Goal: Task Accomplishment & Management: Complete application form

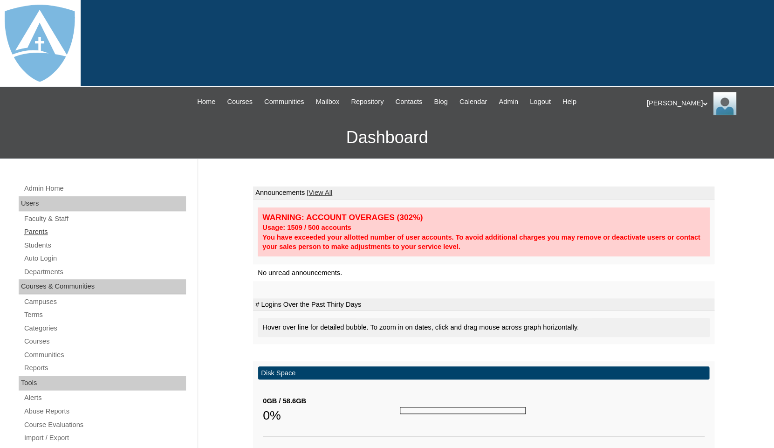
click at [41, 230] on link "Parents" at bounding box center [104, 232] width 163 height 12
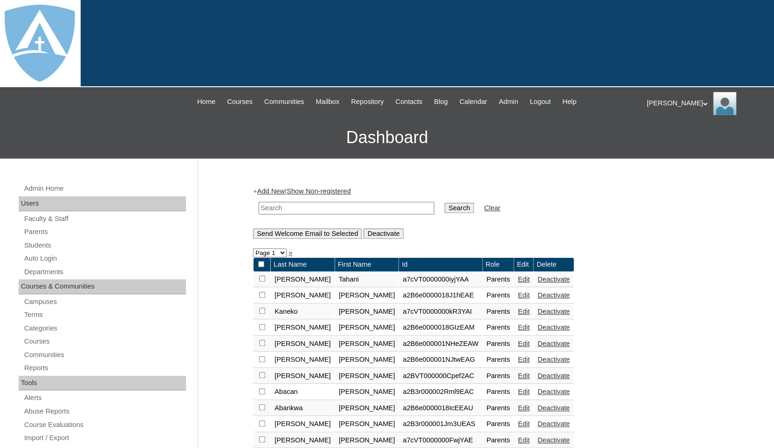
click at [274, 206] on input "text" at bounding box center [347, 208] width 176 height 13
paste input "Munyakazi Kabera"
drag, startPoint x: 300, startPoint y: 205, endPoint x: 212, endPoint y: 200, distance: 88.3
click at [259, 202] on input "Kabera" at bounding box center [347, 208] width 176 height 13
type input "Kabera"
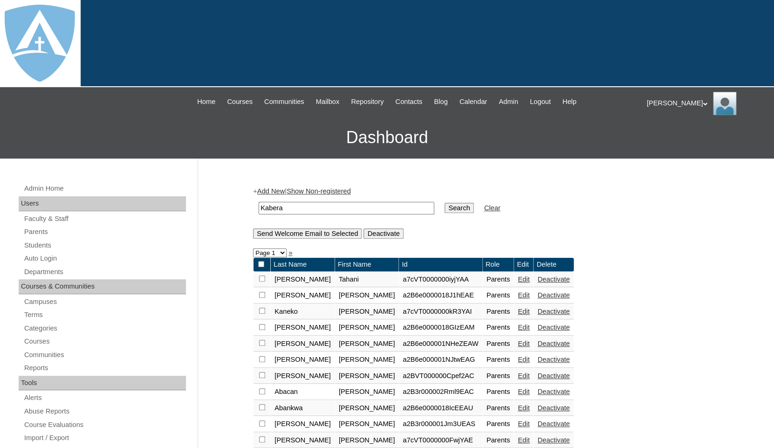
click at [445, 203] on input "Search" at bounding box center [459, 208] width 29 height 10
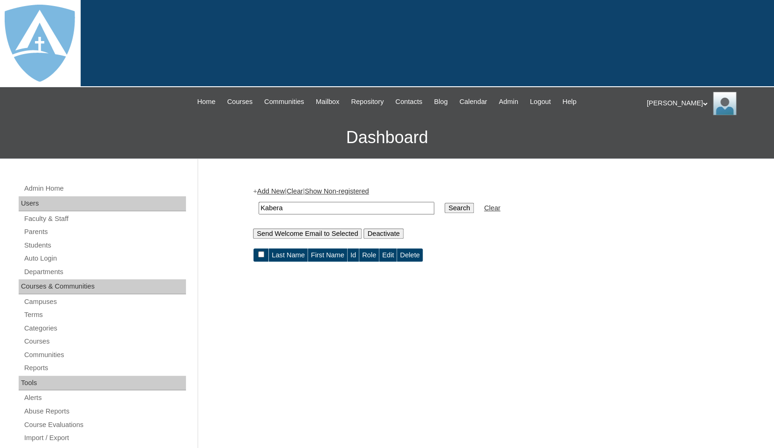
click at [270, 189] on link "Add New" at bounding box center [271, 190] width 28 height 7
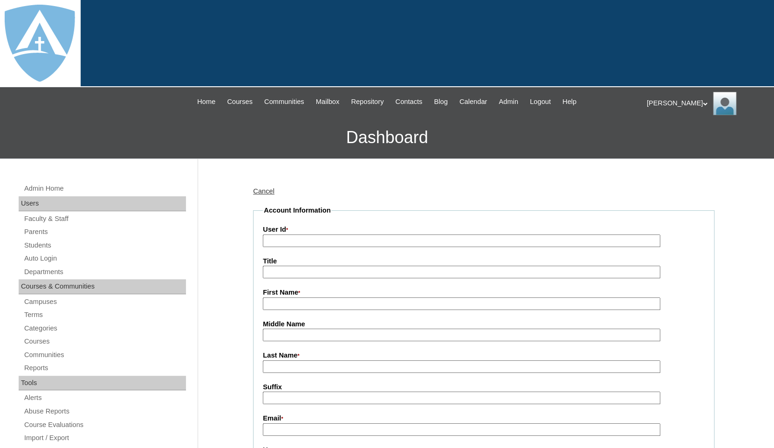
type input "tlambert"
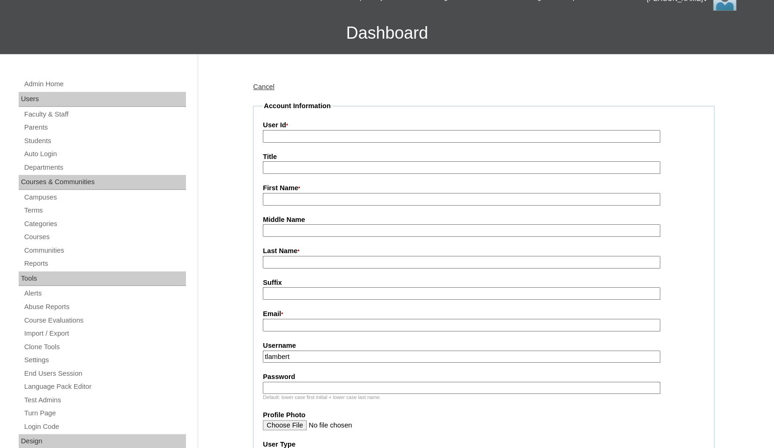
scroll to position [127, 0]
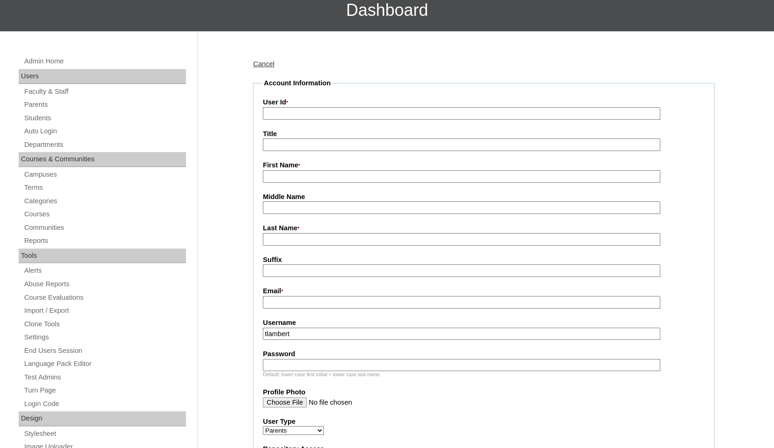
click at [285, 175] on input "First Name *" at bounding box center [462, 176] width 398 height 13
paste input "Munyakazi Kabera"
drag, startPoint x: 304, startPoint y: 176, endPoint x: 355, endPoint y: 178, distance: 50.4
click at [355, 178] on input "Munyakazi Kabera" at bounding box center [462, 176] width 398 height 13
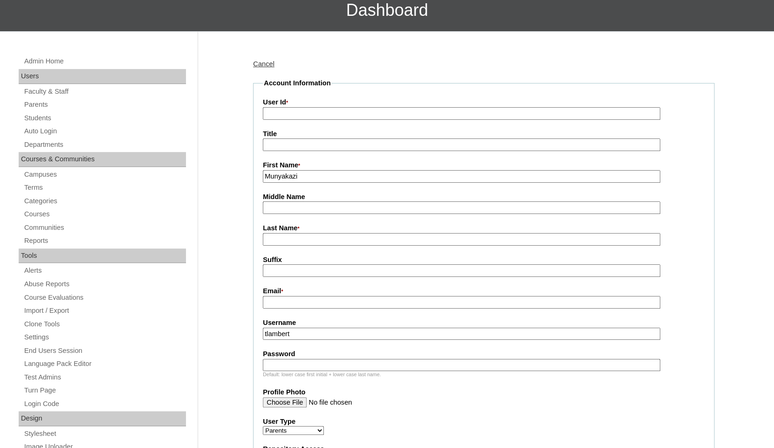
type input "Munyakazi"
click at [318, 237] on input "Last Name *" at bounding box center [462, 239] width 398 height 13
paste input "Kabera"
type input "Kabera"
click at [337, 302] on input "Email *" at bounding box center [462, 302] width 398 height 13
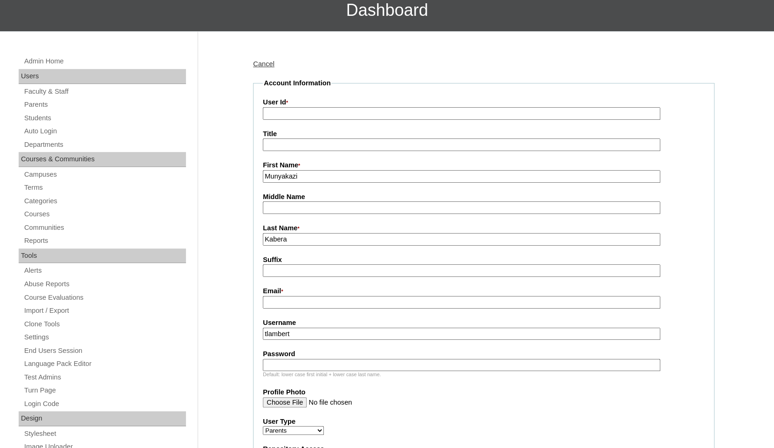
paste input "kaberafifi@yahoo.com"
type input "kaberafifi@yahoo.com"
click at [328, 333] on input "tlambert" at bounding box center [462, 334] width 398 height 13
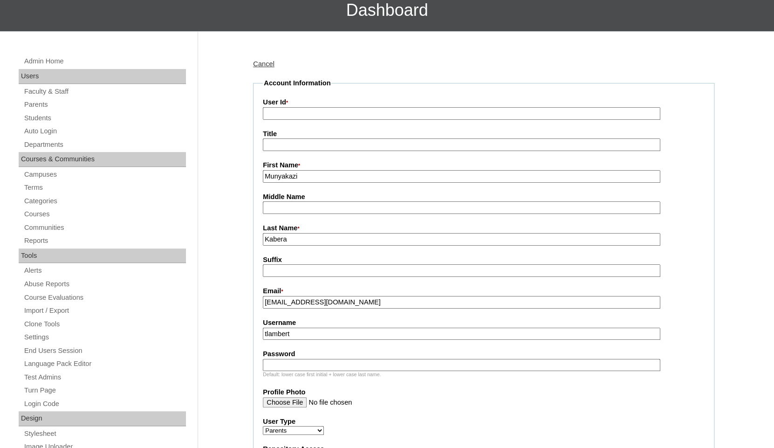
paste input "kaberafifi@yahoo.com"
type input "kaberafifi@yahoo.com"
click at [317, 366] on input "Password" at bounding box center [462, 365] width 398 height 13
paste input "kaberafifi@yahoo.com"
type input "kaberafifi@yahoo.com"
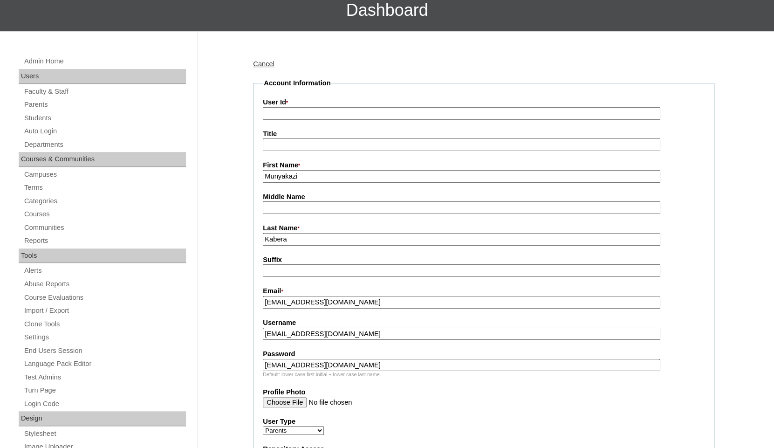
click at [345, 111] on input "User Id *" at bounding box center [462, 113] width 398 height 13
paste input "a7cVT0000000rdpYAA"
type input "a7cVT0000000rdpYAA"
click at [359, 89] on fieldset "Account Information User Id * a7cVT0000000rdpYAA Title First Name * Munyakazi M…" at bounding box center [484, 374] width 462 height 593
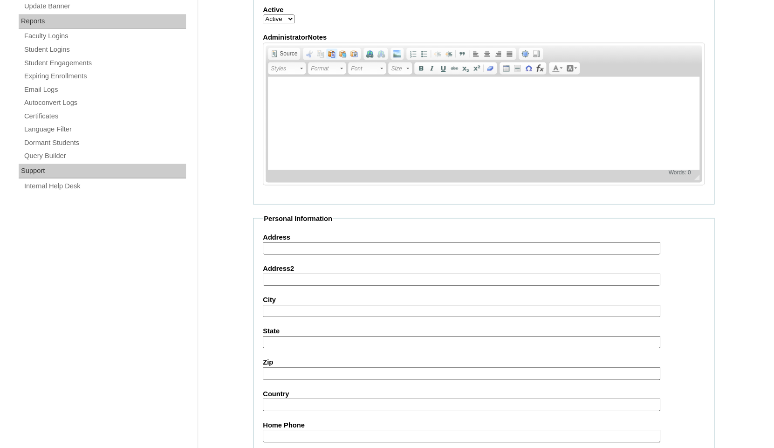
scroll to position [866, 0]
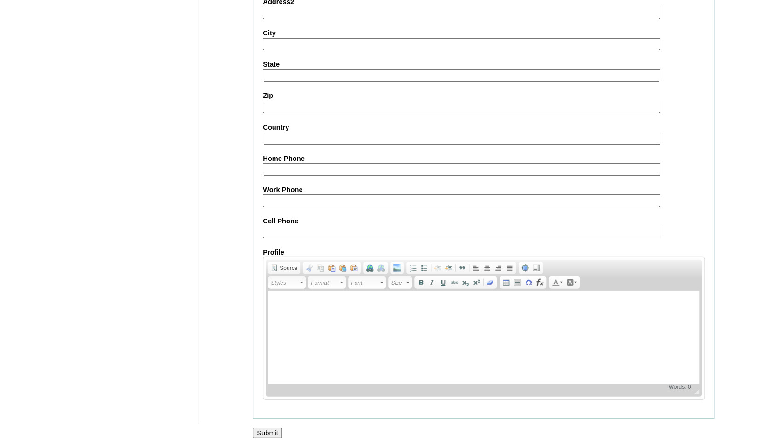
click at [264, 432] on input "Submit" at bounding box center [267, 433] width 29 height 10
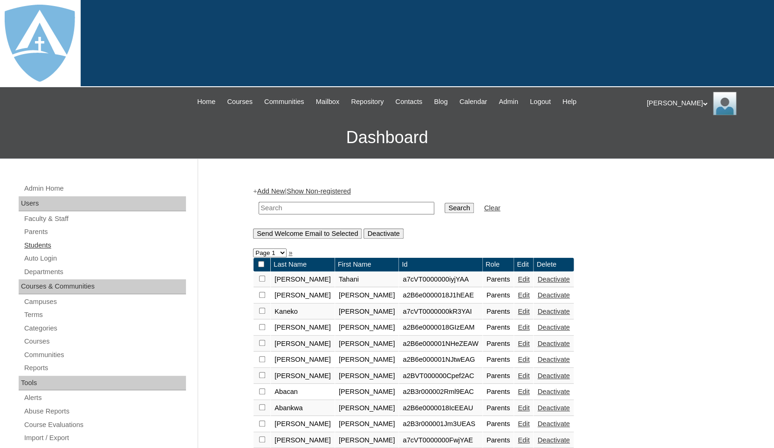
click at [39, 242] on link "Students" at bounding box center [104, 246] width 163 height 12
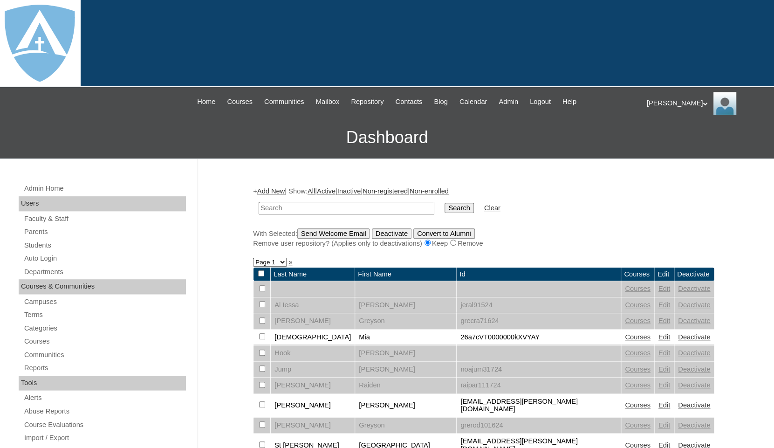
click at [284, 190] on link "Add New" at bounding box center [271, 190] width 28 height 7
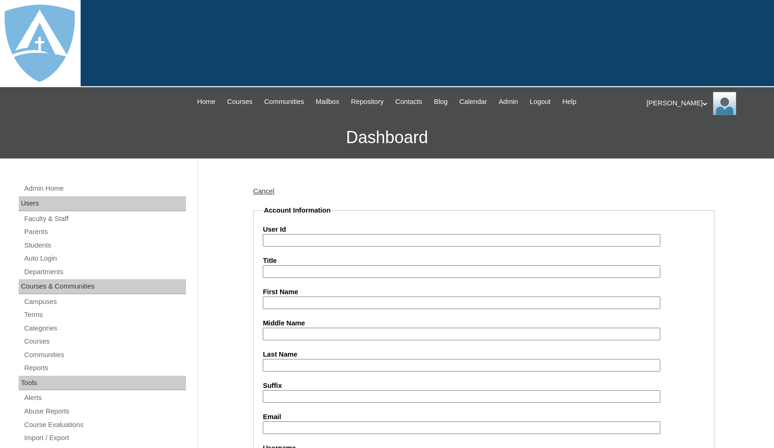
type input "tlambert"
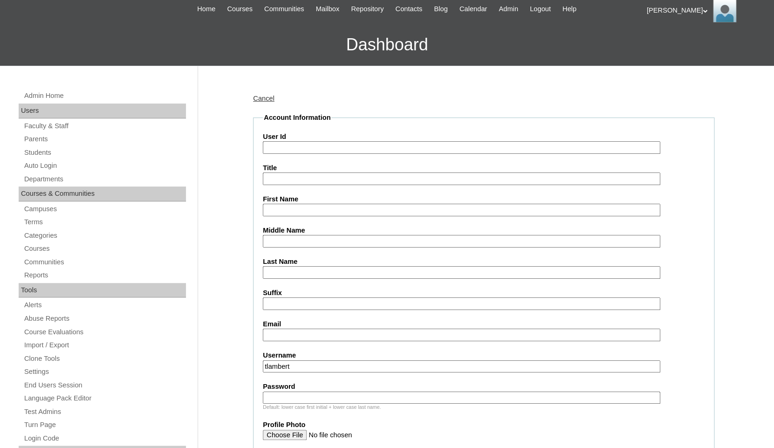
scroll to position [154, 0]
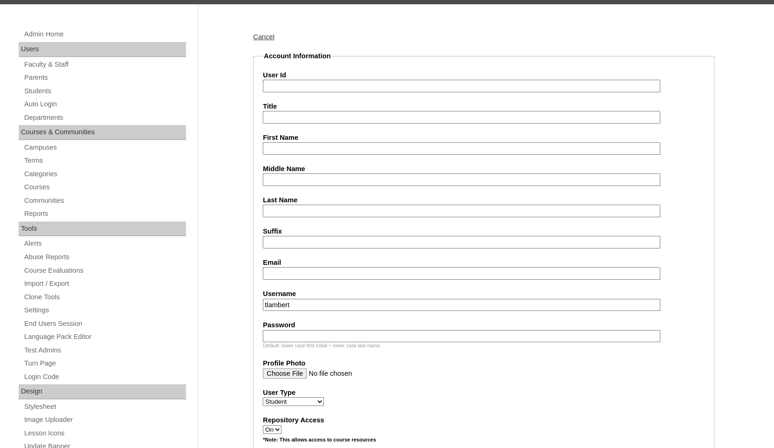
click at [284, 142] on input "First Name" at bounding box center [462, 148] width 398 height 13
paste input "Elironi Benerugaba"
drag, startPoint x: 288, startPoint y: 145, endPoint x: 346, endPoint y: 149, distance: 58.0
click at [346, 149] on input "Elironi Benerugaba" at bounding box center [462, 148] width 398 height 13
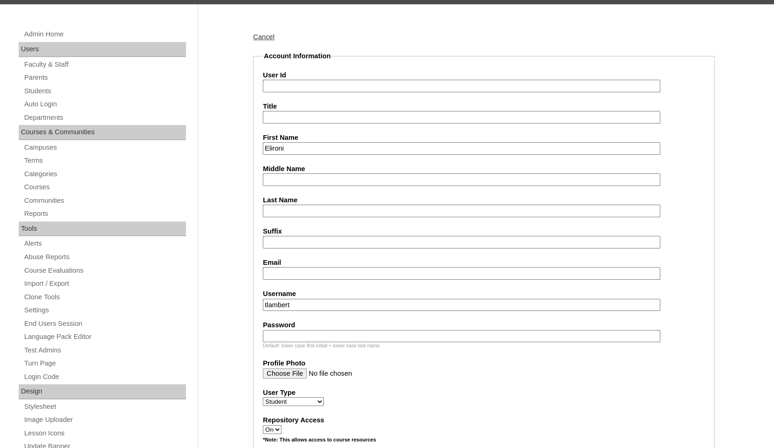
type input "Elironi"
click at [311, 212] on input "Last Name" at bounding box center [462, 211] width 398 height 13
paste input "Benerugaba"
type input "Benerugaba"
click at [301, 242] on input "Suffix" at bounding box center [462, 242] width 398 height 13
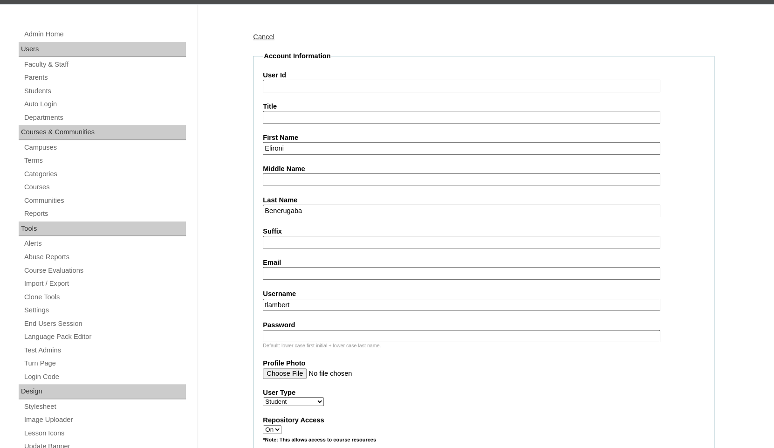
click at [311, 274] on input "Email" at bounding box center [462, 273] width 398 height 13
paste input "kaberafifi@yahoo.com"
type input "kaberafifi@yahoo.com"
click at [330, 302] on input "tlambert" at bounding box center [462, 305] width 398 height 13
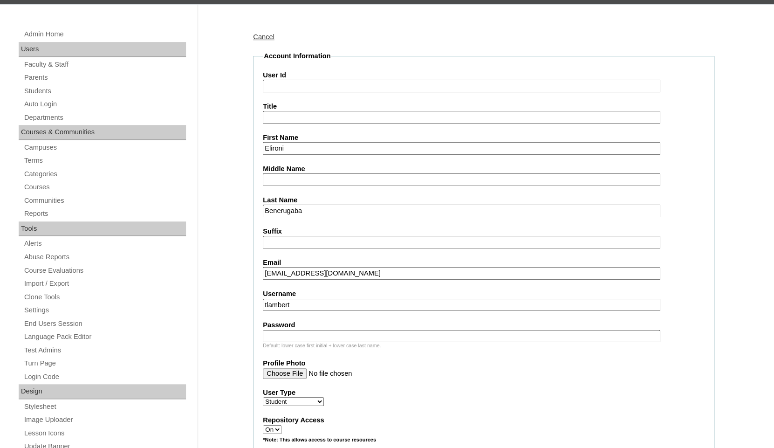
click at [330, 302] on input "tlambert" at bounding box center [462, 305] width 398 height 13
paste input "[PERSON_NAME][EMAIL_ADDRESS][DOMAIN_NAME]"
type input "[PERSON_NAME][EMAIL_ADDRESS][DOMAIN_NAME]"
click at [319, 333] on input "Password" at bounding box center [462, 336] width 398 height 13
paste input "[PERSON_NAME][EMAIL_ADDRESS][DOMAIN_NAME]"
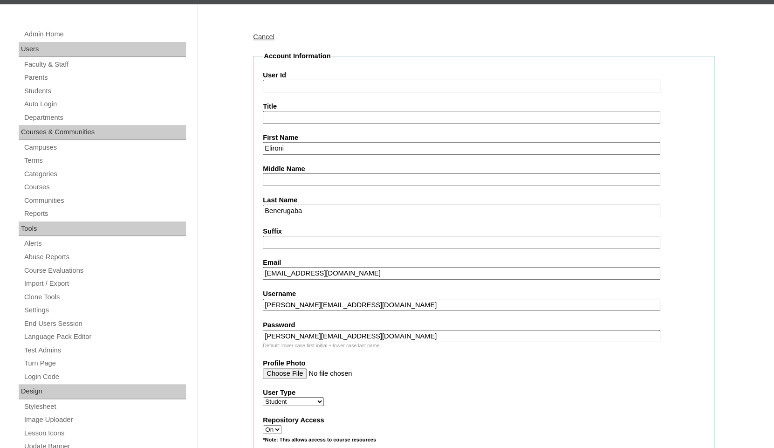
type input "[PERSON_NAME][EMAIL_ADDRESS][DOMAIN_NAME]"
click at [287, 85] on input "User Id" at bounding box center [462, 86] width 398 height 13
paste input "[PERSON_NAME][EMAIL_ADDRESS][DOMAIN_NAME]"
type input "26elironi.benerugaba@enlightiumstudent.com"
click at [332, 60] on fieldset "Account Information User Id 26elironi.benerugaba@enlightiumstudent.com Title Fi…" at bounding box center [484, 428] width 462 height 754
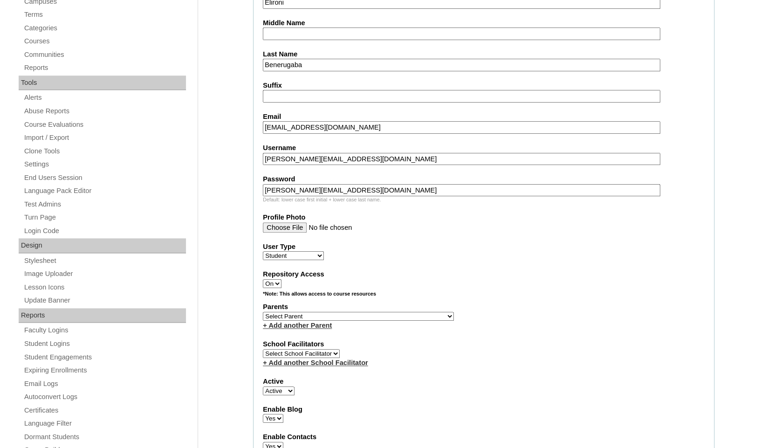
scroll to position [317, 0]
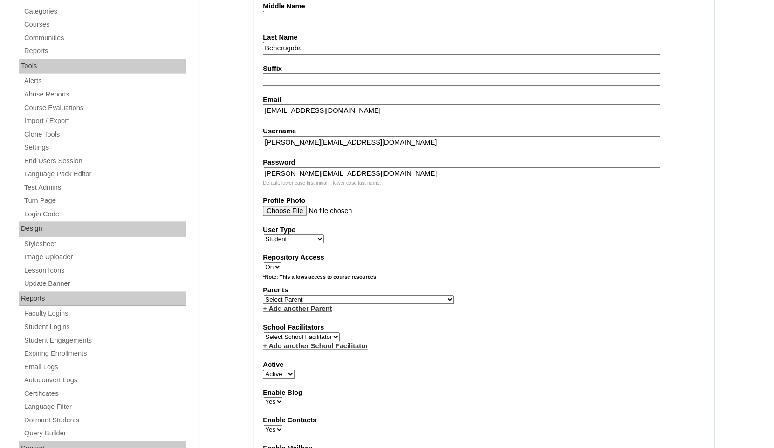
click at [263, 295] on select "Select Parent Abbas, Tahani Garcia, Rosa Kaneko, Chad Labourdette, Jessica Nich…" at bounding box center [358, 299] width 191 height 9
select select "101638"
click option "Kabera, Munyakazi" at bounding box center [0, 0] width 0 height 0
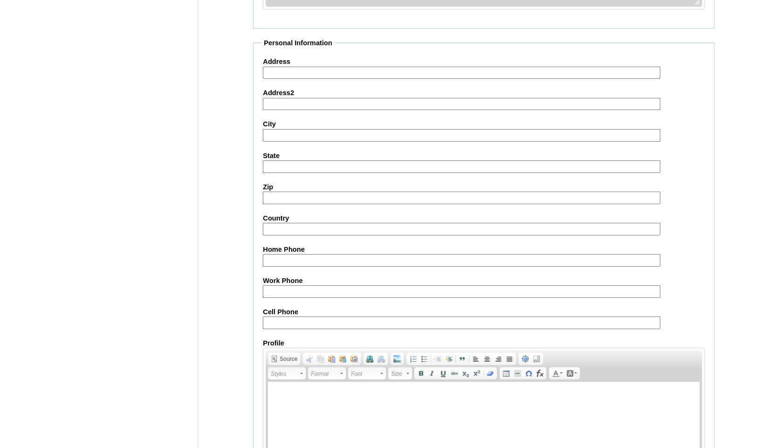
scroll to position [1033, 0]
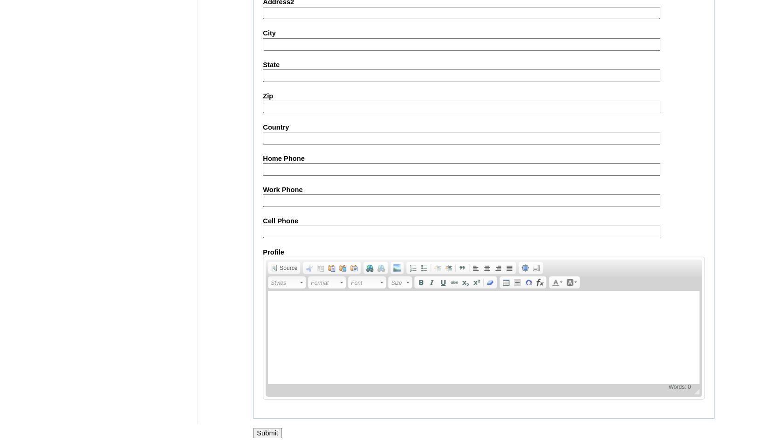
click at [269, 428] on input "Submit" at bounding box center [267, 433] width 29 height 10
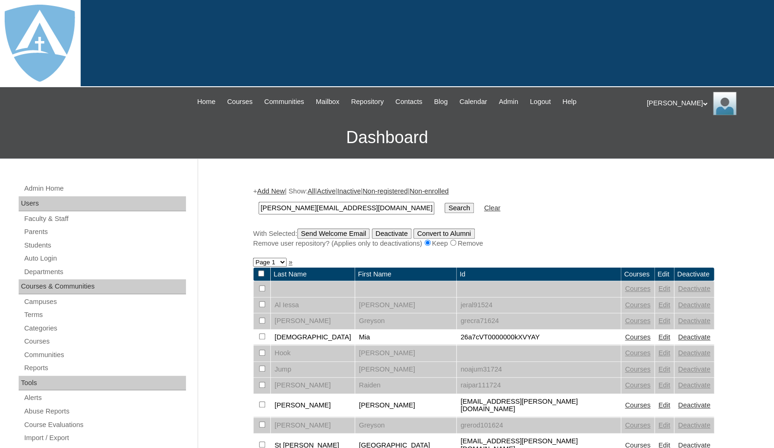
type input "[PERSON_NAME][EMAIL_ADDRESS][DOMAIN_NAME]"
click at [445, 203] on input "Search" at bounding box center [459, 208] width 29 height 10
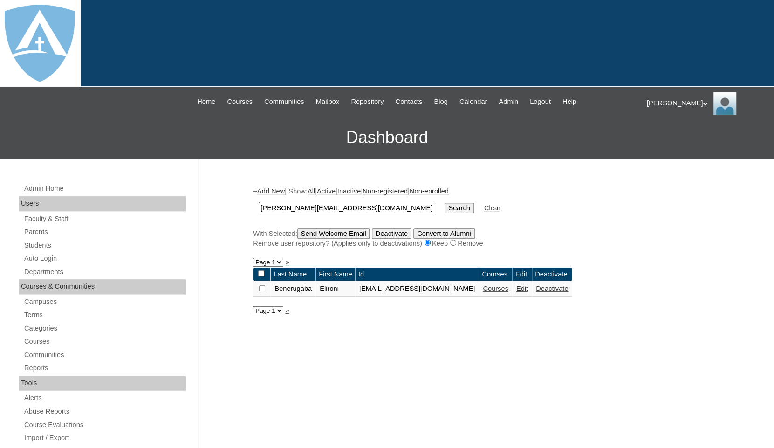
click at [509, 289] on link "Courses" at bounding box center [496, 288] width 26 height 7
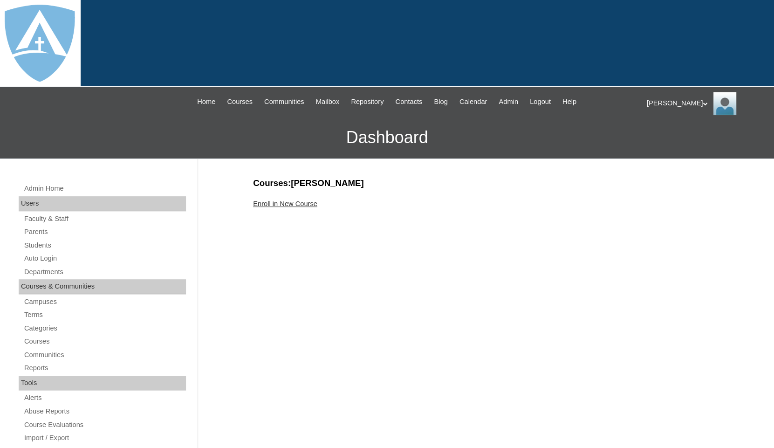
click at [289, 200] on link "Enroll in New Course" at bounding box center [285, 203] width 64 height 7
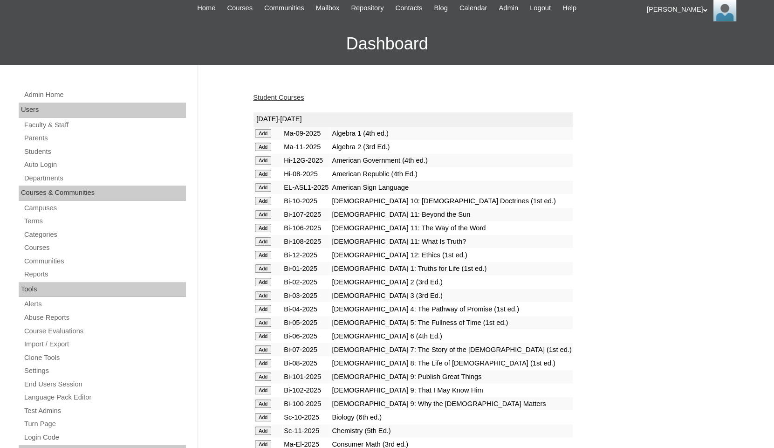
scroll to position [118, 0]
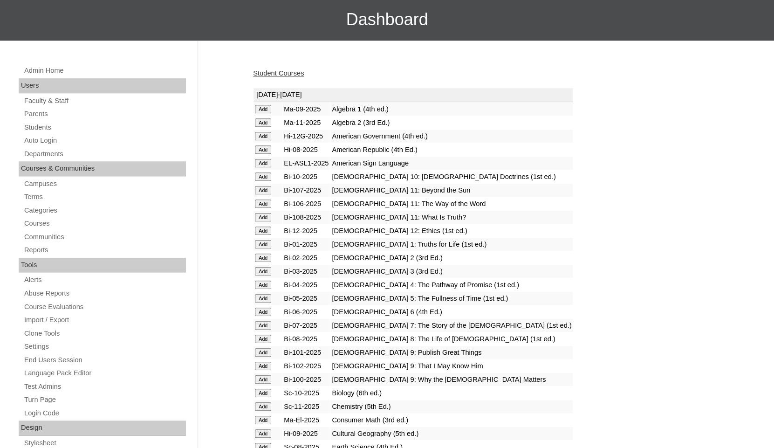
click at [261, 261] on input "Add" at bounding box center [263, 258] width 16 height 8
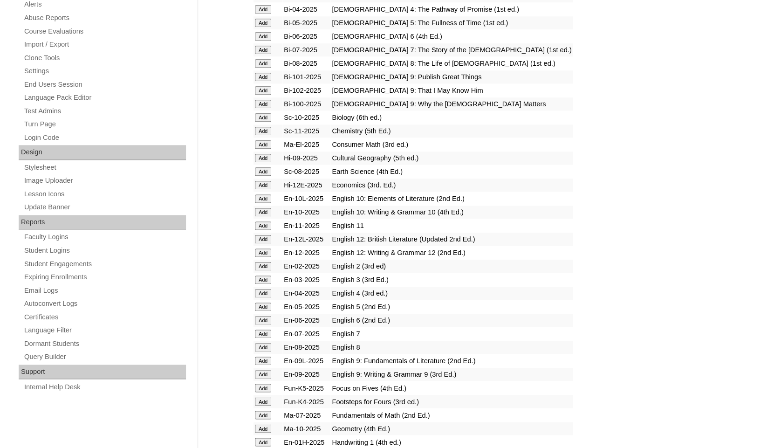
scroll to position [395, 0]
drag, startPoint x: 264, startPoint y: 276, endPoint x: 264, endPoint y: 271, distance: 5.1
click at [264, 269] on input "Add" at bounding box center [263, 265] width 16 height 8
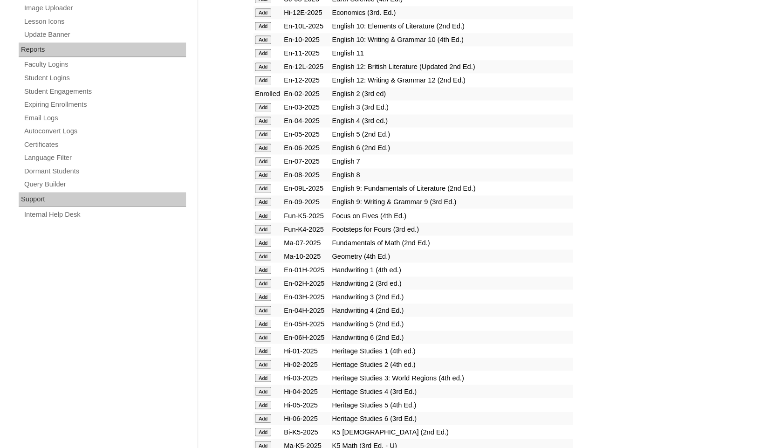
scroll to position [596, 0]
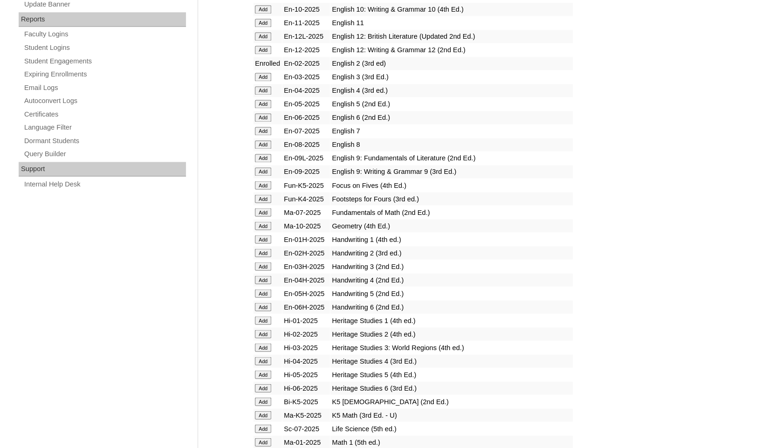
click at [263, 257] on input "Add" at bounding box center [263, 253] width 16 height 8
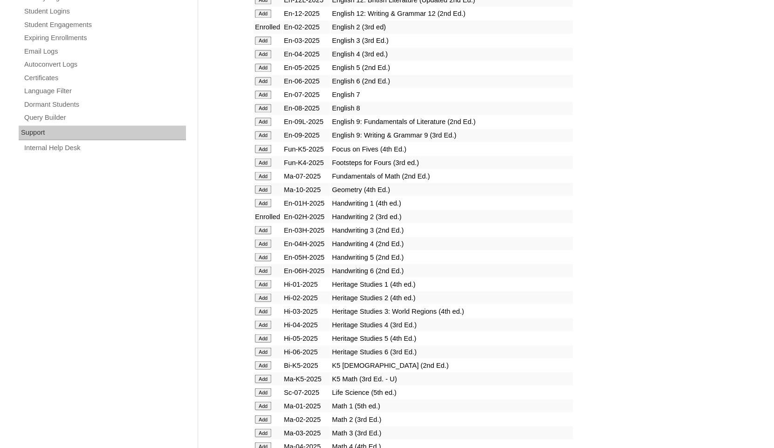
scroll to position [673, 0]
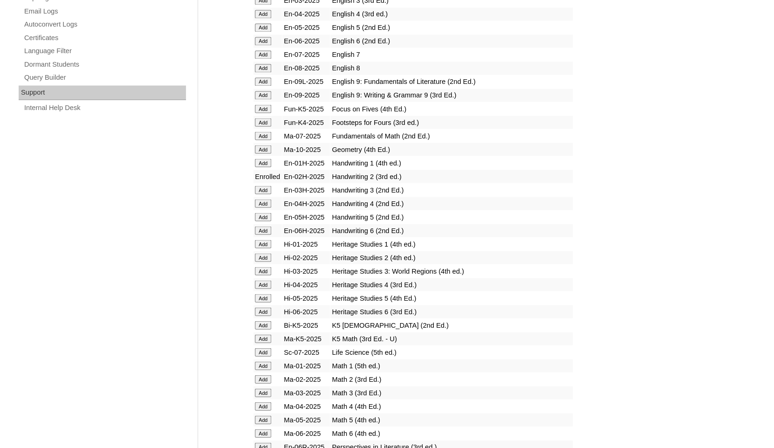
click at [263, 262] on input "Add" at bounding box center [263, 257] width 16 height 8
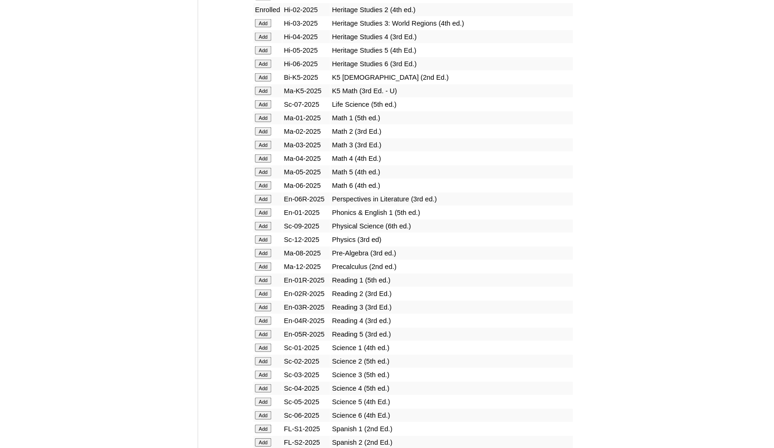
scroll to position [943, 0]
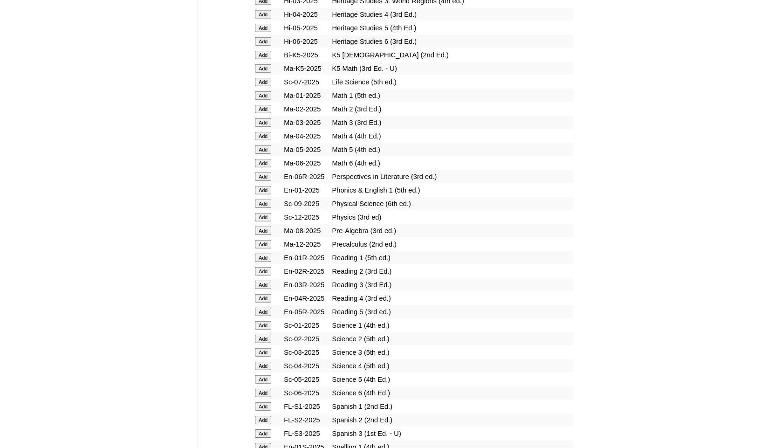
click at [262, 113] on input "Add" at bounding box center [263, 109] width 16 height 8
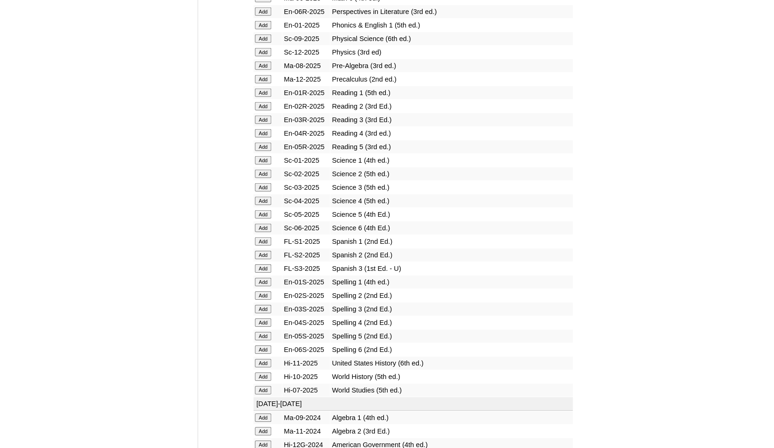
scroll to position [1071, 0]
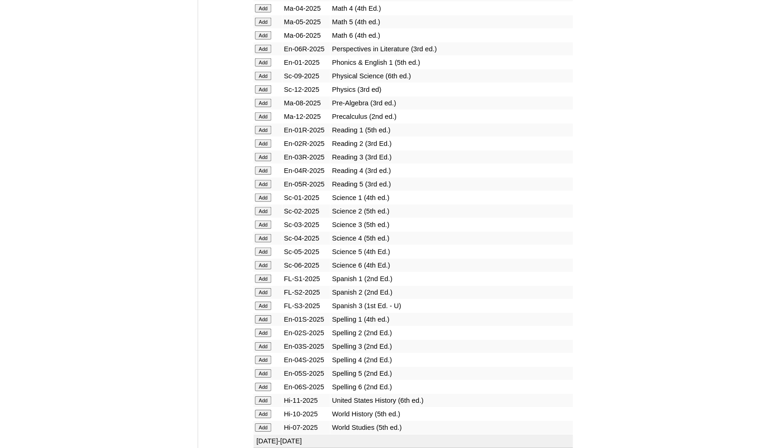
click at [263, 148] on input "Add" at bounding box center [263, 143] width 16 height 8
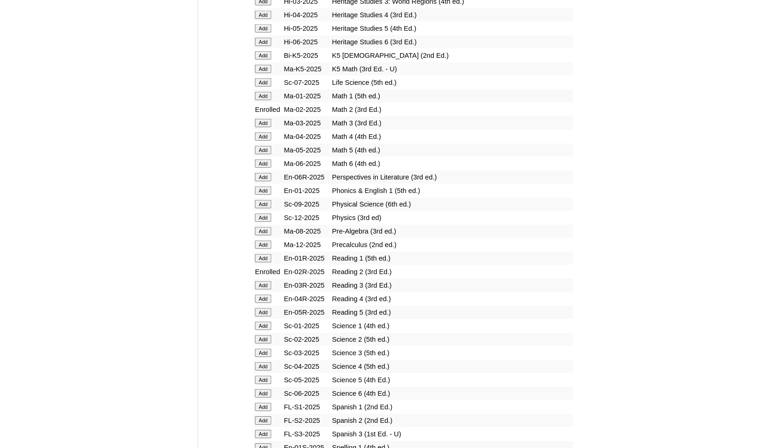
scroll to position [1041, 0]
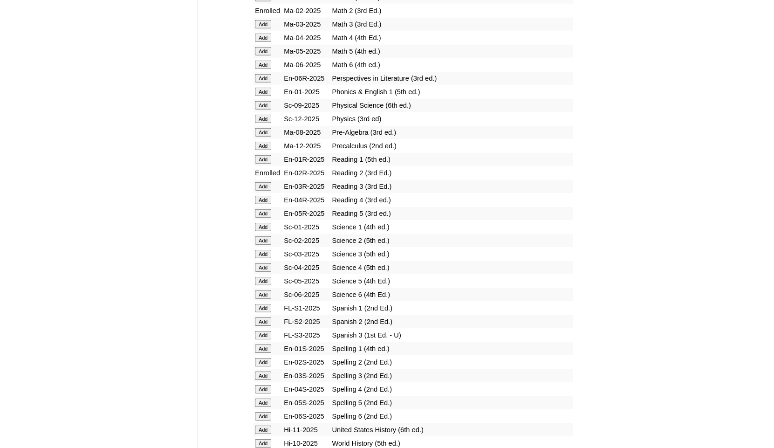
click at [258, 245] on input "Add" at bounding box center [263, 240] width 16 height 8
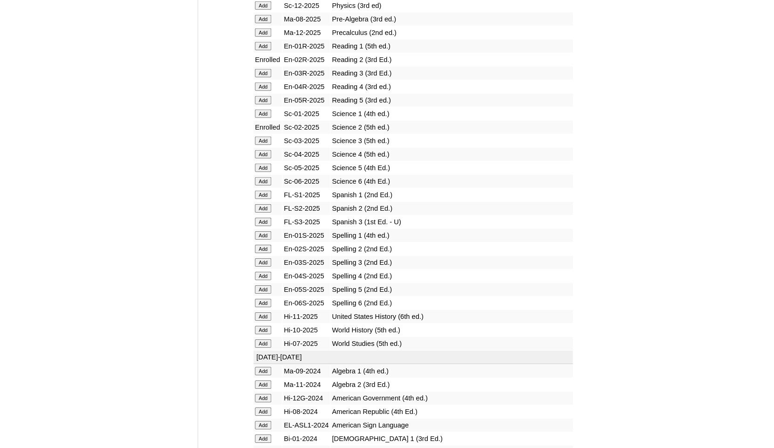
scroll to position [1156, 0]
click at [261, 252] on input "Add" at bounding box center [263, 247] width 16 height 8
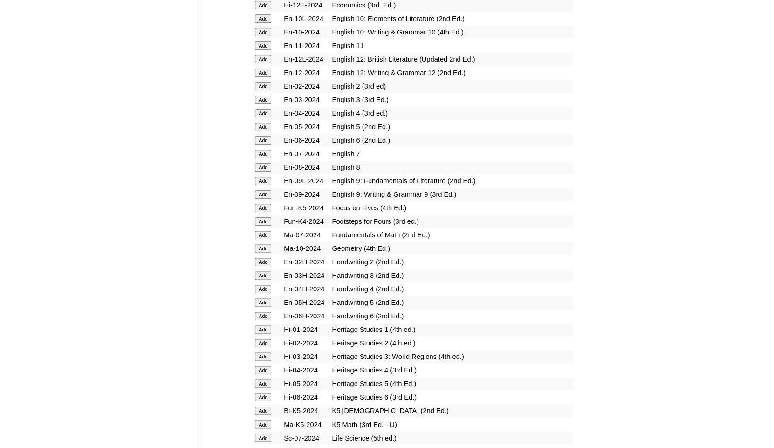
scroll to position [1965, 0]
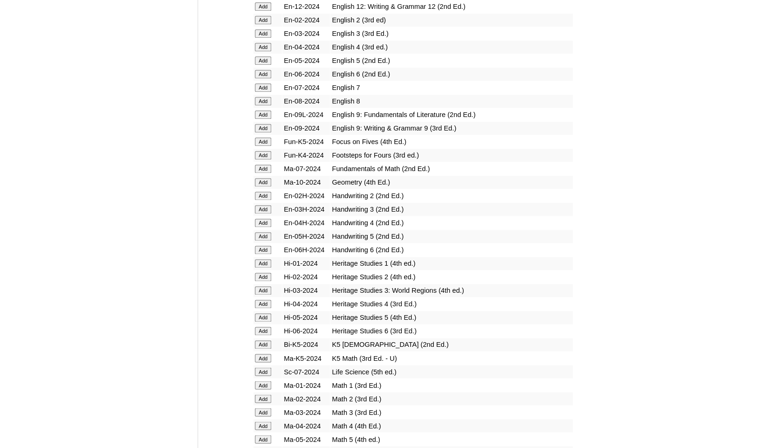
click at [262, 200] on input "Add" at bounding box center [263, 196] width 16 height 8
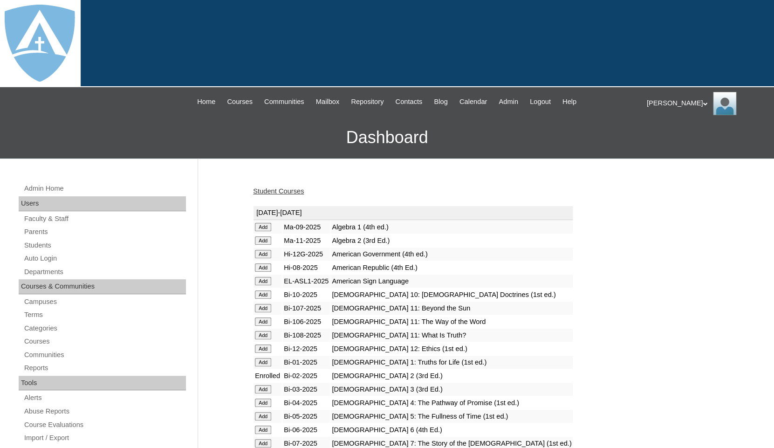
click at [266, 193] on div "Student Courses" at bounding box center [484, 192] width 462 height 10
click at [266, 191] on link "Student Courses" at bounding box center [278, 190] width 51 height 7
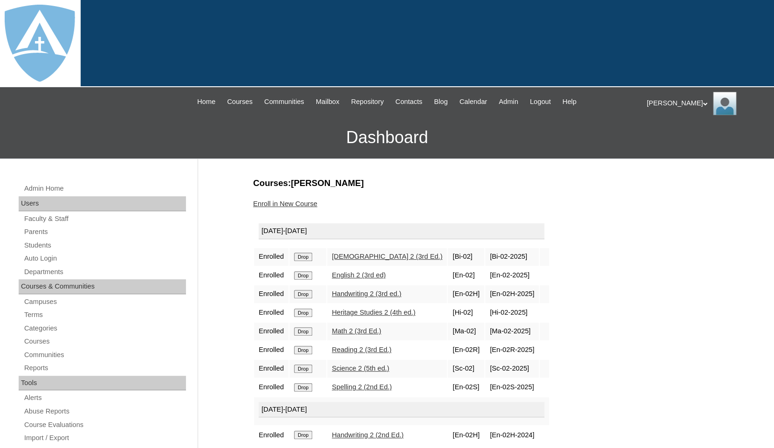
click at [306, 297] on input "Drop" at bounding box center [303, 294] width 18 height 8
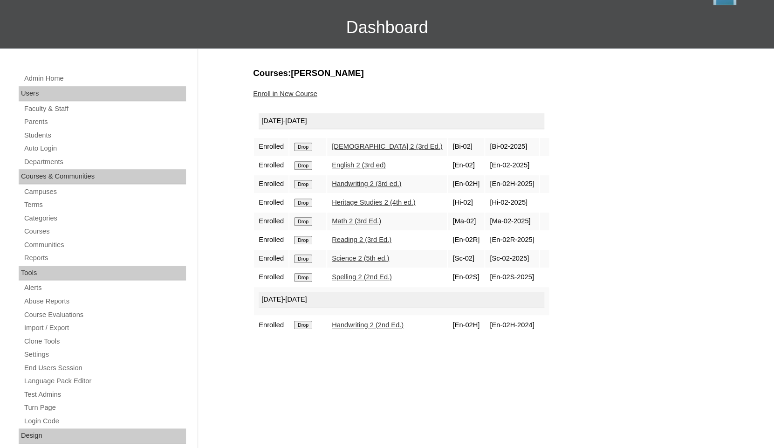
scroll to position [113, 0]
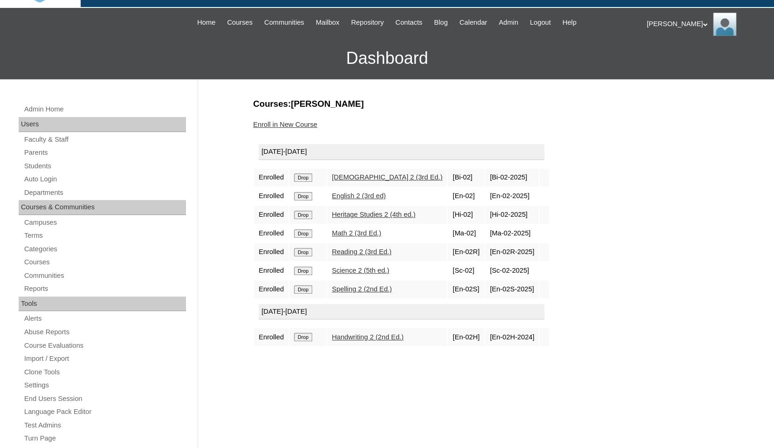
scroll to position [86, 0]
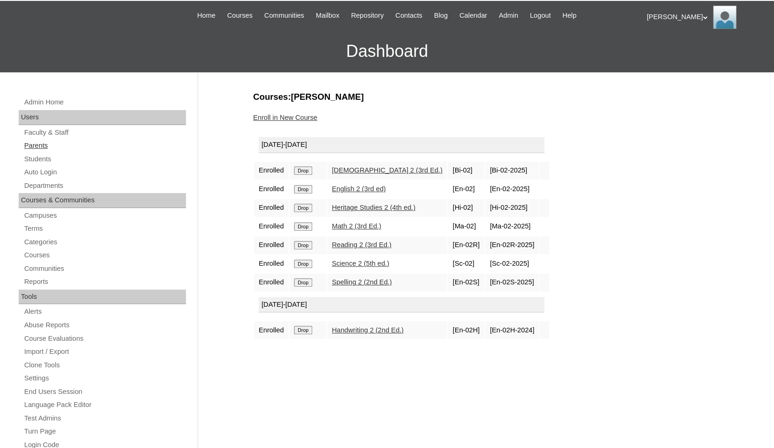
click at [41, 141] on link "Parents" at bounding box center [104, 146] width 163 height 12
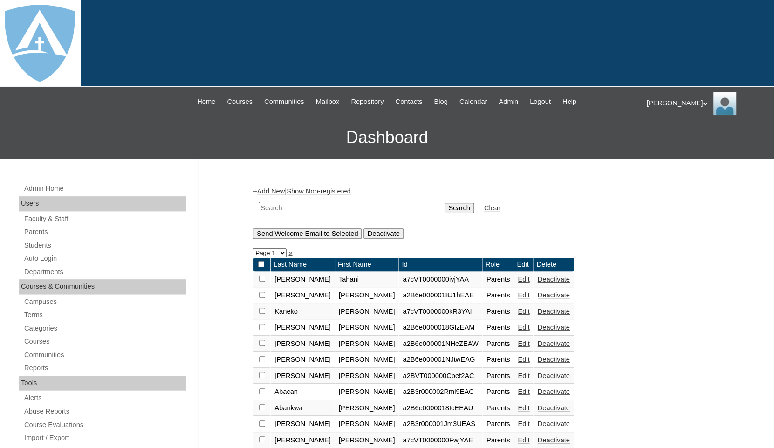
click at [282, 204] on input "text" at bounding box center [347, 208] width 176 height 13
paste input "Porsche Smith"
drag, startPoint x: 290, startPoint y: 205, endPoint x: 346, endPoint y: 210, distance: 56.6
click at [346, 210] on input "Porsche Smith" at bounding box center [347, 208] width 176 height 13
type input "Porsche"
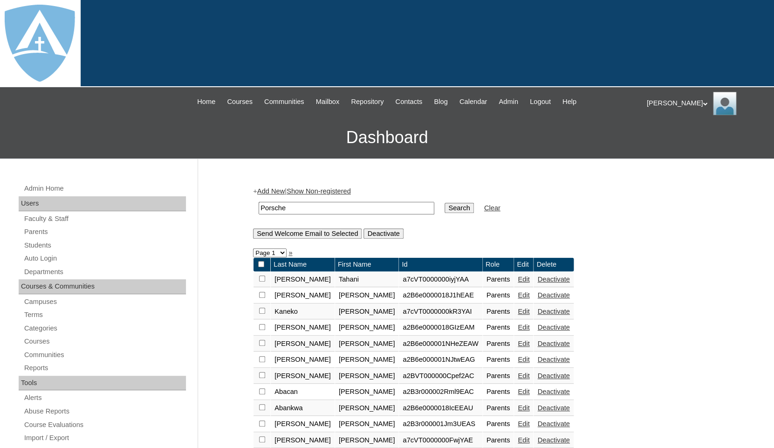
click at [445, 203] on input "Search" at bounding box center [459, 208] width 29 height 10
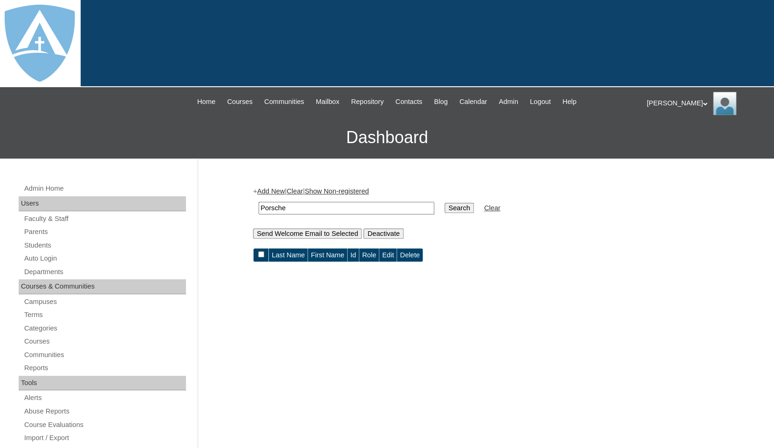
click at [274, 189] on link "Add New" at bounding box center [271, 190] width 28 height 7
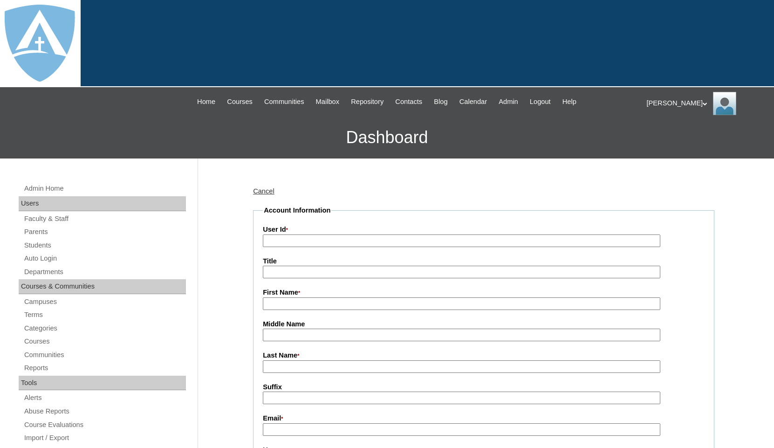
type input "tlambert"
click at [286, 300] on input "First Name *" at bounding box center [462, 303] width 398 height 13
paste input "[PERSON_NAME]"
drag, startPoint x: 295, startPoint y: 301, endPoint x: 335, endPoint y: 303, distance: 40.6
click at [335, 303] on input "Porsche Smith" at bounding box center [462, 303] width 398 height 13
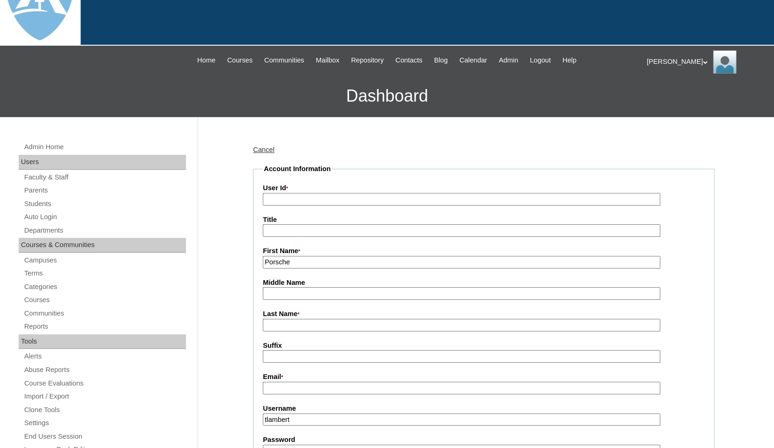
scroll to position [45, 0]
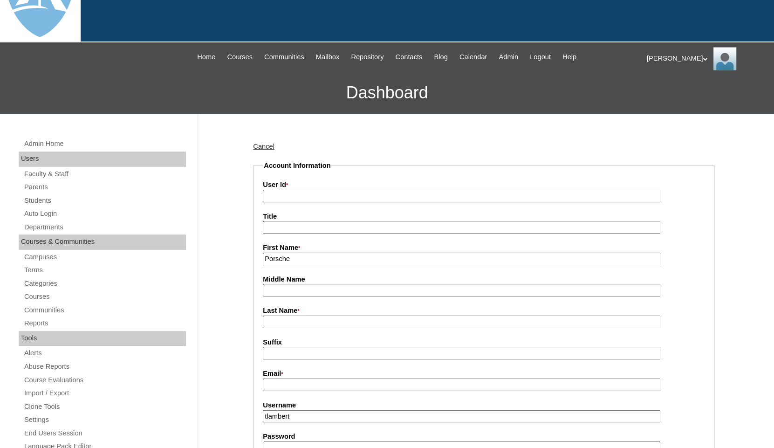
type input "Porsche"
click at [297, 320] on input "Last Name *" at bounding box center [462, 322] width 398 height 13
paste input "Smith"
type input "Smith"
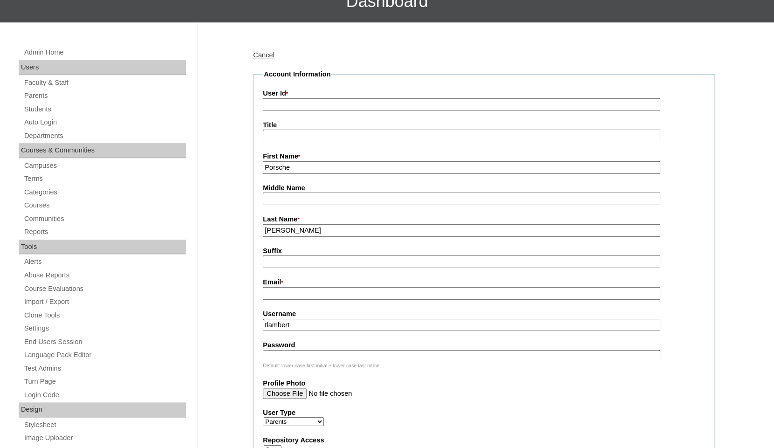
scroll to position [156, 0]
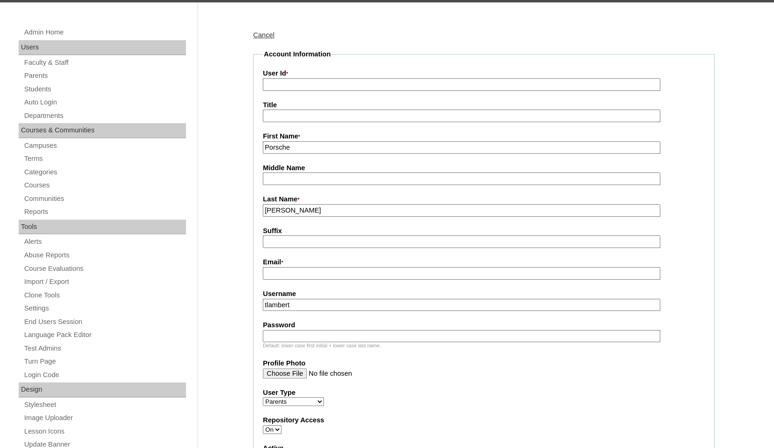
click at [331, 277] on input "Email *" at bounding box center [462, 273] width 398 height 13
paste input "porschesmith11@gmail.com"
type input "porschesmith11@gmail.com"
click at [334, 303] on input "tlambert" at bounding box center [462, 305] width 398 height 13
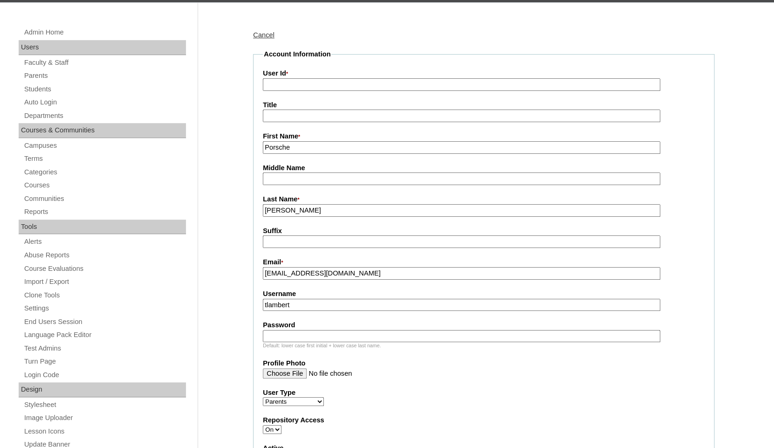
click at [334, 303] on input "tlambert" at bounding box center [462, 305] width 398 height 13
paste input "porschesmith11@gmail.com"
type input "porschesmith11@gmail.com"
click at [325, 330] on input "Password" at bounding box center [462, 336] width 398 height 13
paste input "porschesmith11@gmail.com"
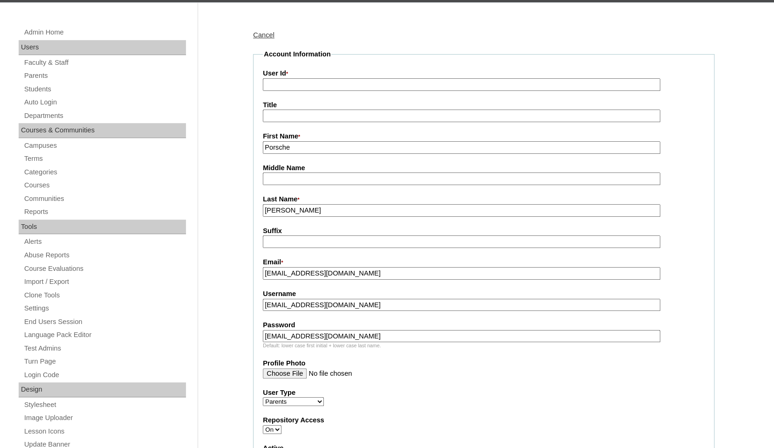
type input "porschesmith11@gmail.com"
click at [319, 83] on input "User Id *" at bounding box center [462, 84] width 398 height 13
paste input "a7cVT0000000rfRYAQ"
type input "a7cVT0000000rfRYAQ"
click at [330, 66] on fieldset "Account Information User Id * a7cVT0000000rfRYAQ Title First Name * Porsche Mid…" at bounding box center [484, 345] width 462 height 593
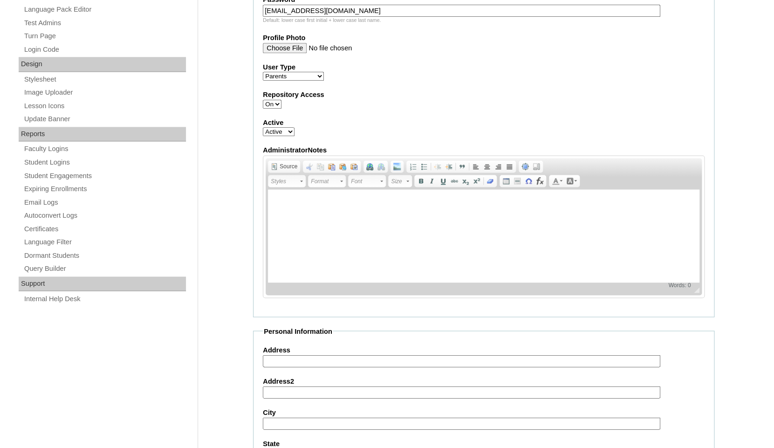
scroll to position [866, 0]
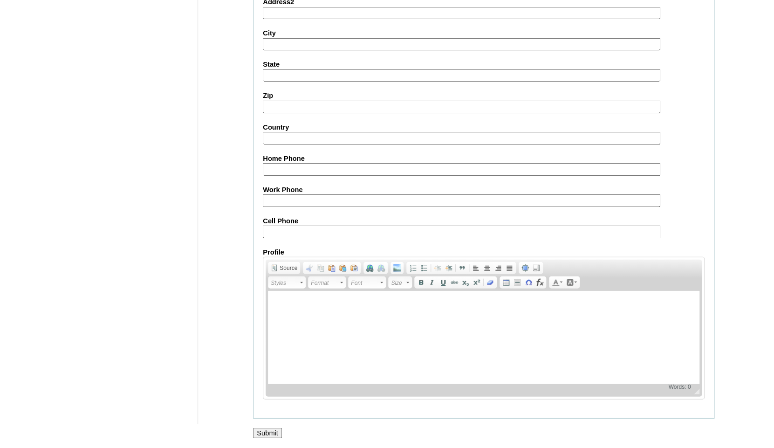
click at [269, 428] on input "Submit" at bounding box center [267, 433] width 29 height 10
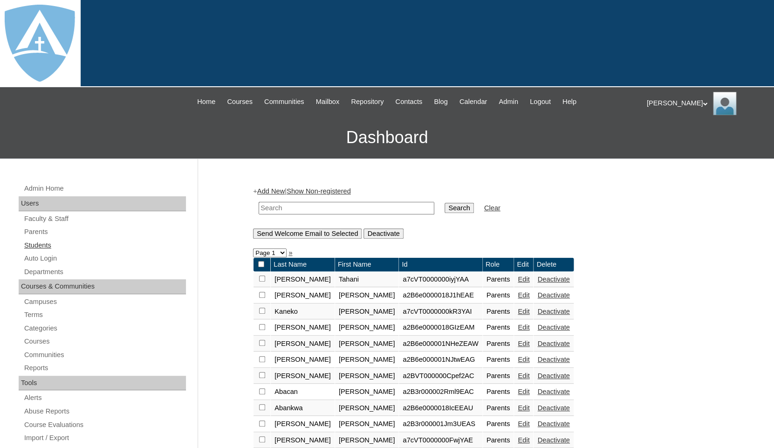
click at [36, 243] on link "Students" at bounding box center [104, 246] width 163 height 12
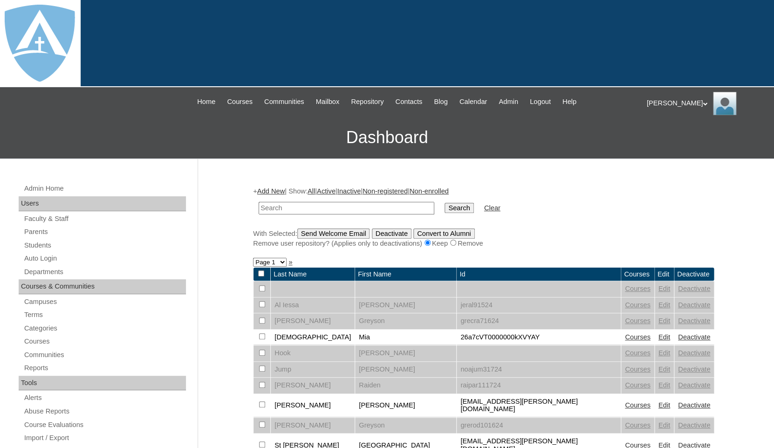
click at [269, 190] on link "Add New" at bounding box center [271, 190] width 28 height 7
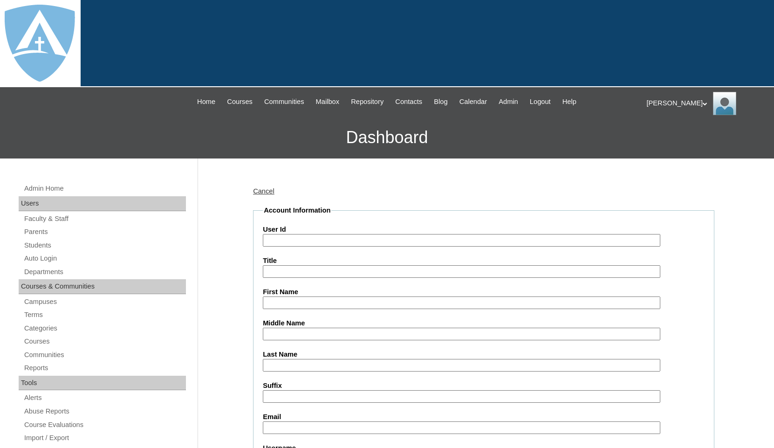
type input "tlambert"
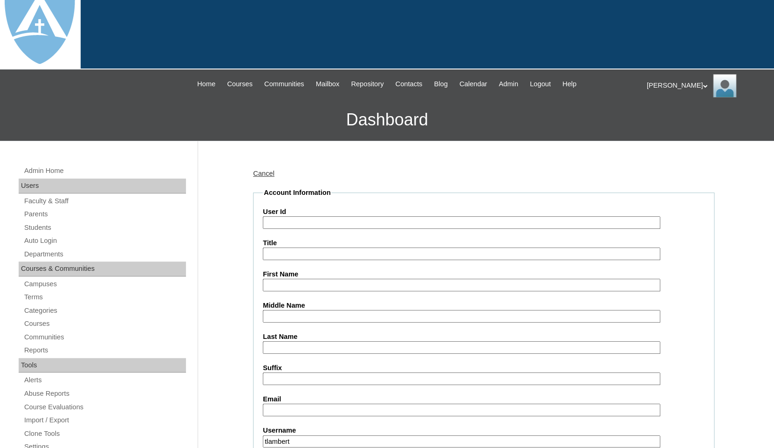
scroll to position [108, 0]
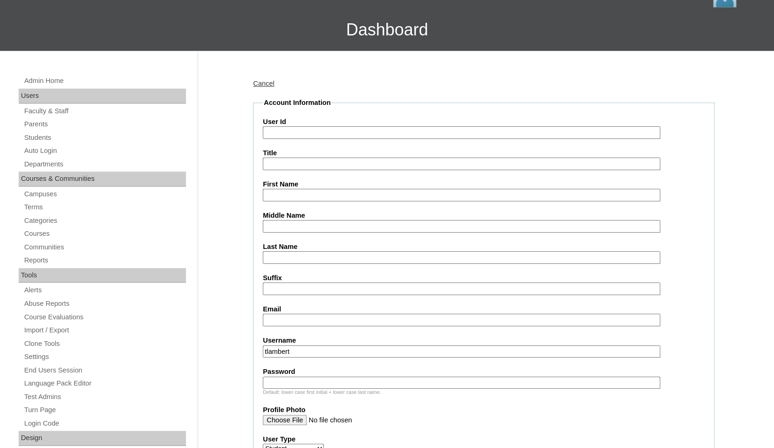
click at [288, 194] on input "First Name" at bounding box center [462, 195] width 398 height 13
paste input "Ryan Smith"
drag, startPoint x: 284, startPoint y: 195, endPoint x: 334, endPoint y: 195, distance: 49.9
click at [334, 195] on input "Ryan Smith" at bounding box center [462, 195] width 398 height 13
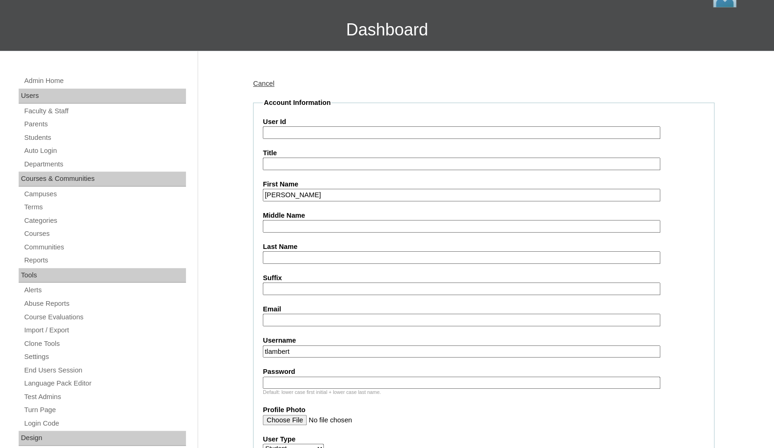
type input "Ryan"
click at [297, 259] on input "Last Name" at bounding box center [462, 257] width 398 height 13
paste input "Smith"
type input "Smith"
click at [290, 321] on input "Email" at bounding box center [462, 320] width 398 height 13
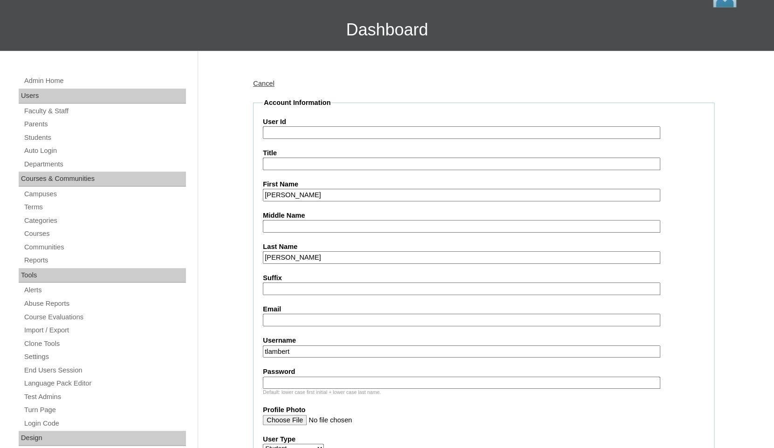
paste input "porschesmith11@gmail.com"
type input "porschesmith11@gmail.com"
click at [311, 349] on input "tlambert" at bounding box center [462, 352] width 398 height 13
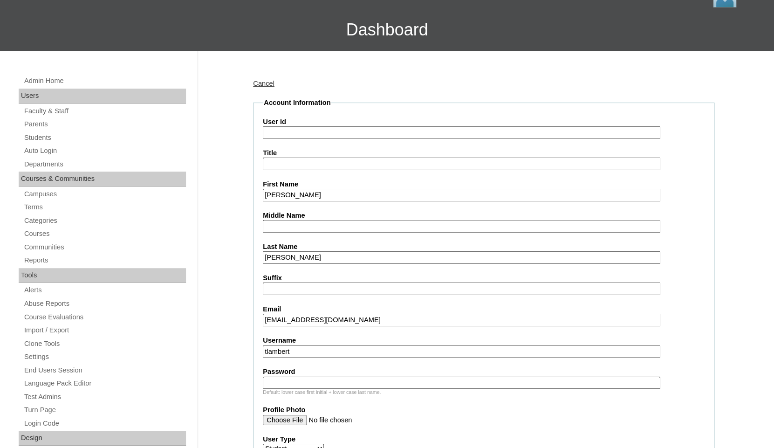
paste input "ryan.smith@enlightiumstudent.com"
type input "ryan.smith@enlightiumstudent.com"
click at [301, 380] on input "Password" at bounding box center [462, 383] width 398 height 13
paste input "ryan.smith@enlightiumstudent.com"
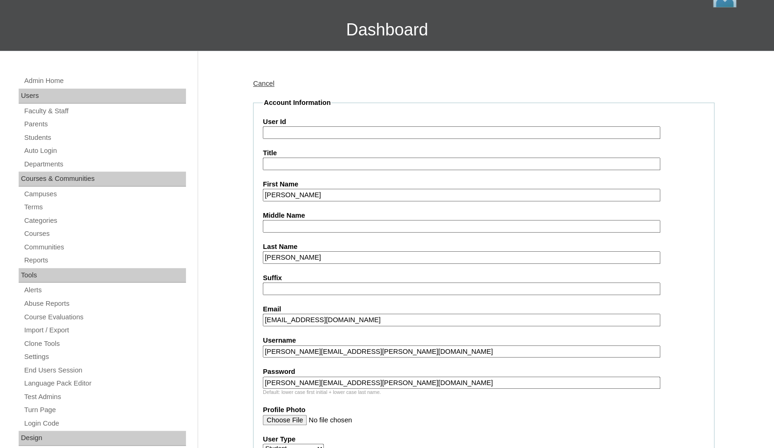
type input "ryan.smith@enlightiumstudent.com"
click at [315, 132] on input "User Id" at bounding box center [462, 132] width 398 height 13
paste input "ryan.smith@enlightiumstudent.com"
type input "26ryan.smith@enlightiumstudent.com"
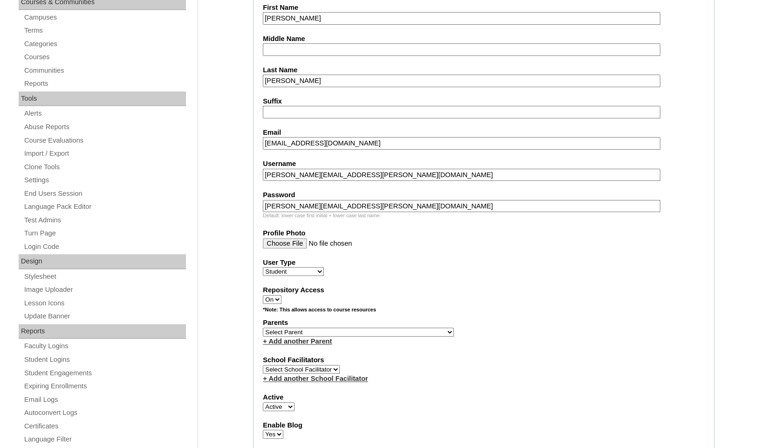
scroll to position [285, 0]
click at [263, 327] on select "Select Parent Abbas, Tahani Garcia, Rosa Kaneko, Chad Labourdette, Jessica Nich…" at bounding box center [358, 331] width 191 height 9
select select "101640"
click option "[PERSON_NAME], Porsche" at bounding box center [0, 0] width 0 height 0
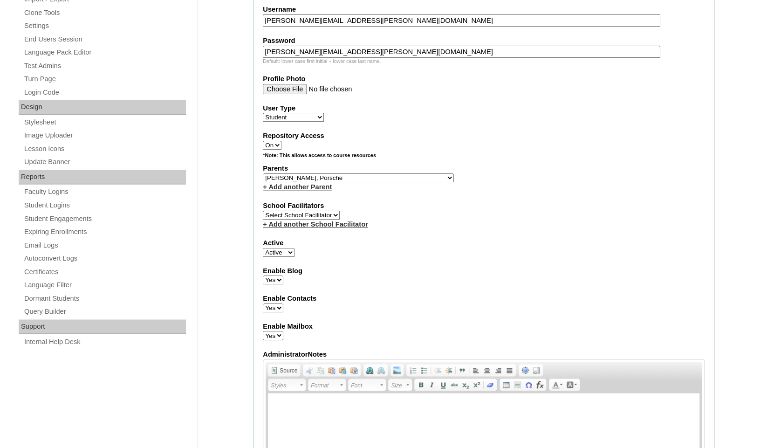
scroll to position [1033, 0]
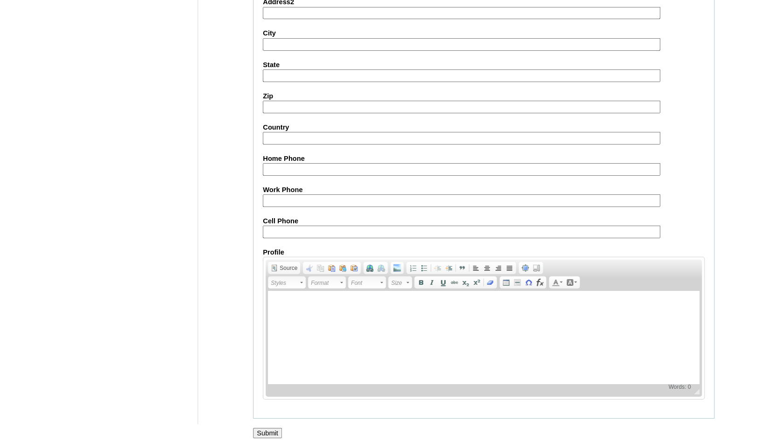
click at [259, 435] on input "Submit" at bounding box center [267, 433] width 29 height 10
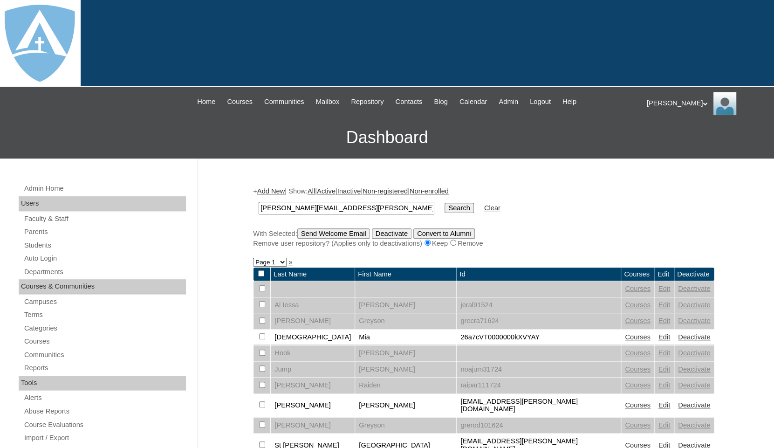
type input "[PERSON_NAME][EMAIL_ADDRESS][PERSON_NAME][DOMAIN_NAME]"
click at [445, 203] on input "Search" at bounding box center [459, 208] width 29 height 10
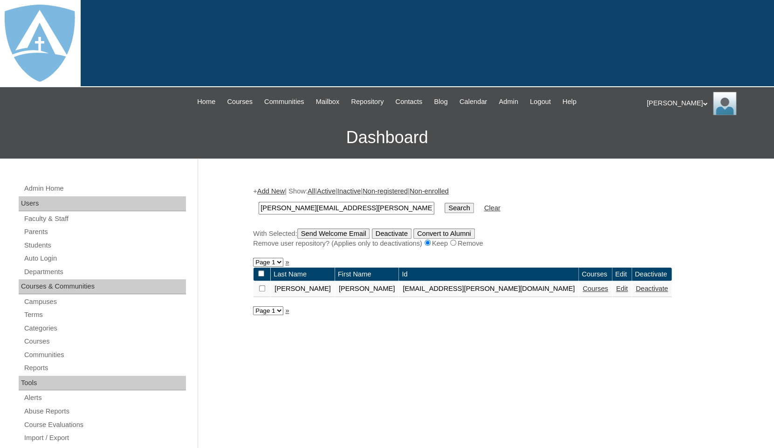
click at [583, 290] on link "Courses" at bounding box center [596, 288] width 26 height 7
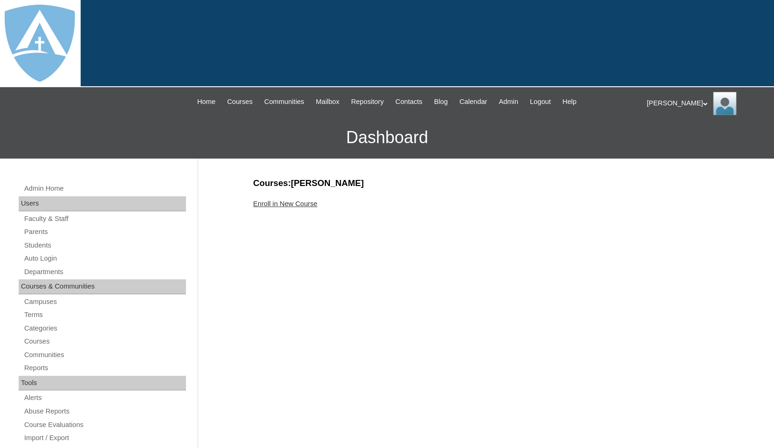
click at [297, 203] on link "Enroll in New Course" at bounding box center [285, 203] width 64 height 7
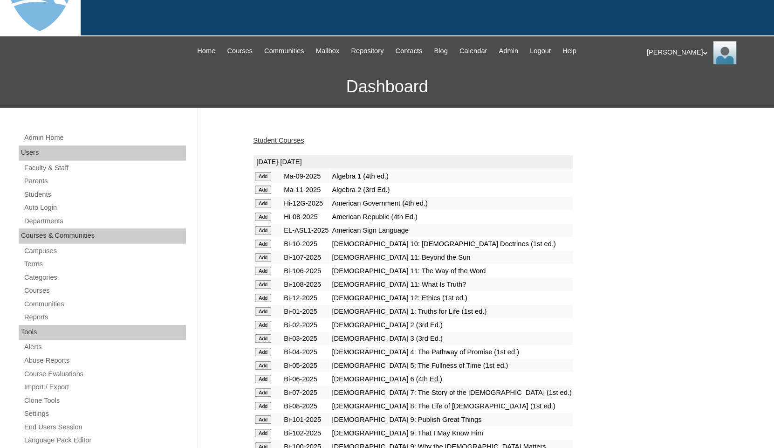
scroll to position [66, 0]
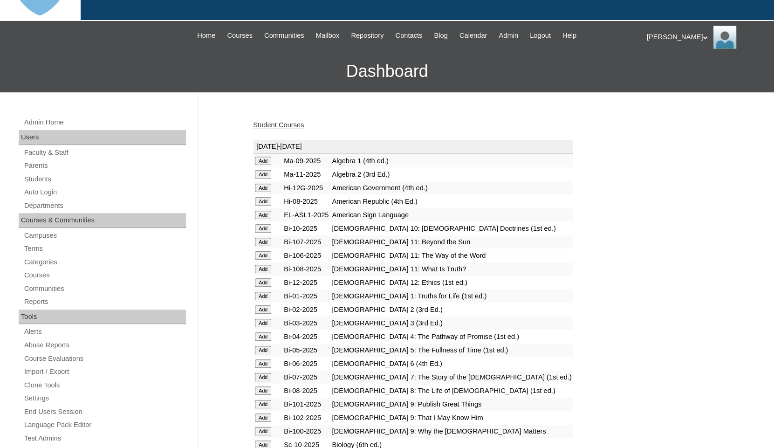
click at [259, 314] on input "Add" at bounding box center [263, 309] width 16 height 8
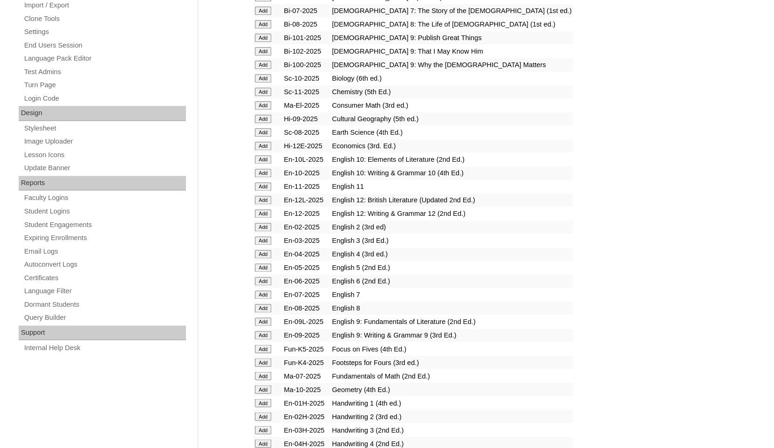
scroll to position [435, 0]
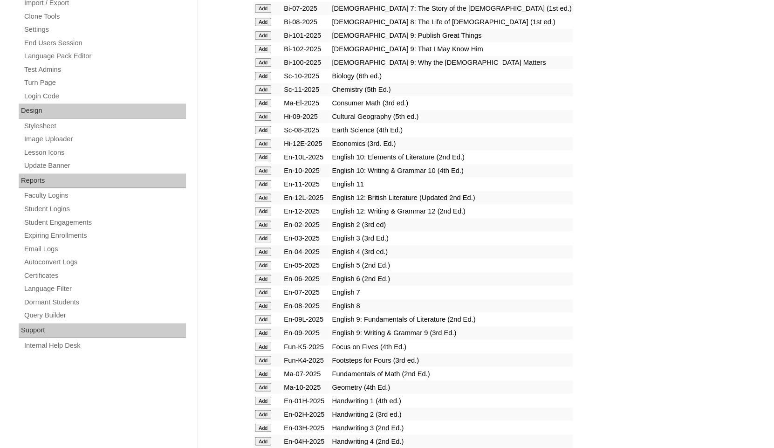
click at [261, 229] on input "Add" at bounding box center [263, 225] width 16 height 8
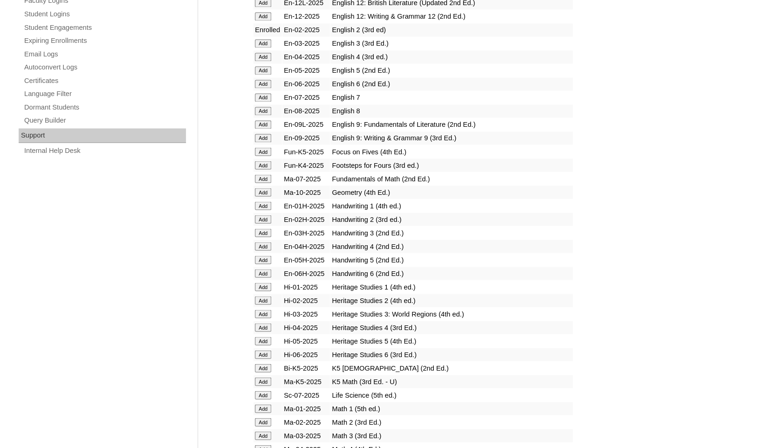
scroll to position [630, 0]
click at [264, 304] on input "Add" at bounding box center [263, 300] width 16 height 8
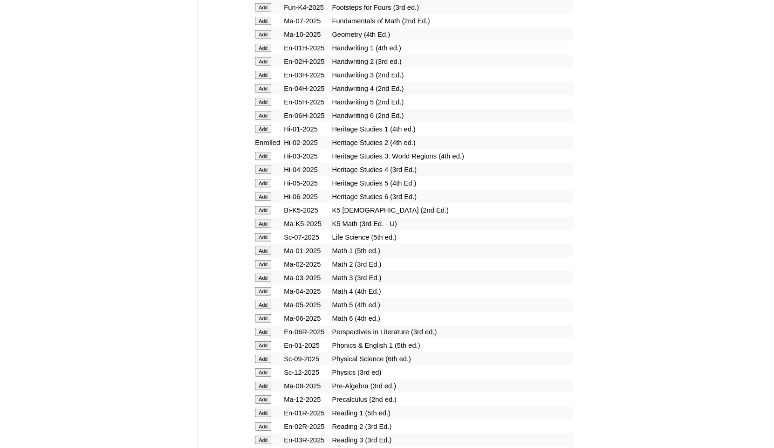
scroll to position [788, 0]
click at [263, 268] on input "Add" at bounding box center [263, 264] width 16 height 8
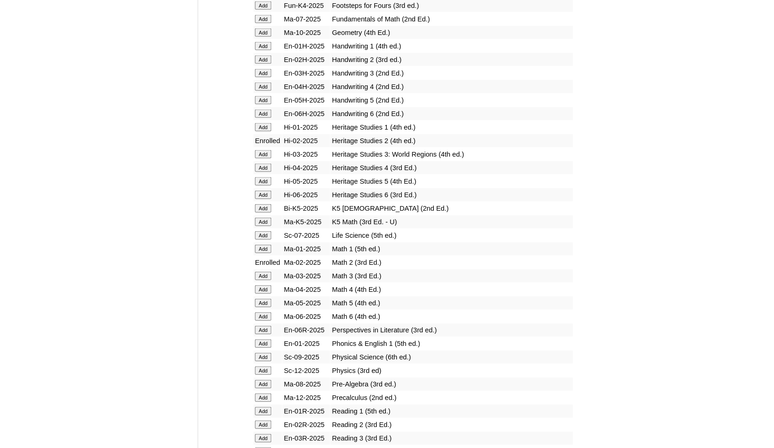
scroll to position [869, 0]
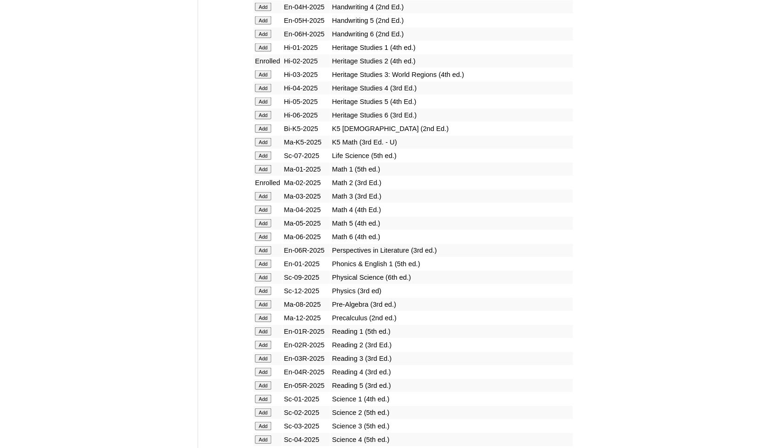
click at [261, 349] on input "Add" at bounding box center [263, 345] width 16 height 8
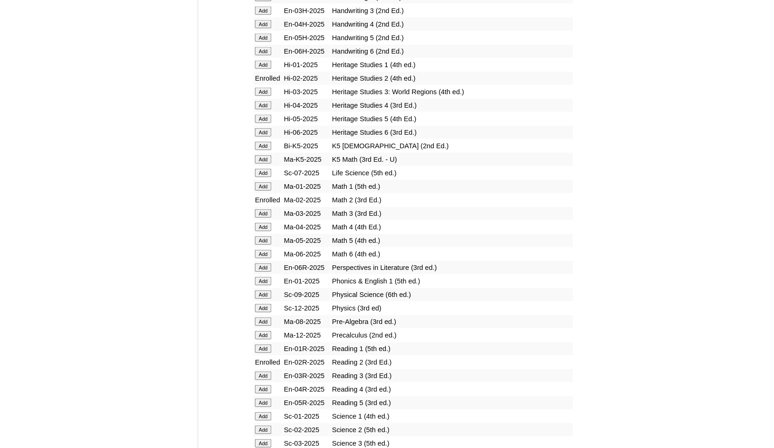
scroll to position [906, 0]
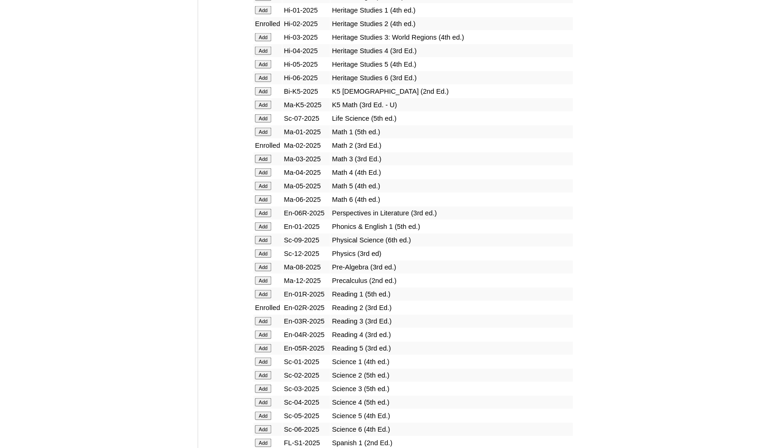
click at [261, 380] on input "Add" at bounding box center [263, 375] width 16 height 8
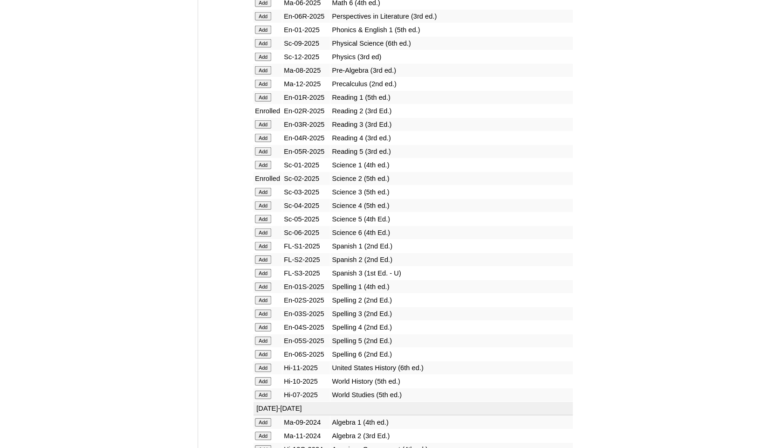
scroll to position [1111, 0]
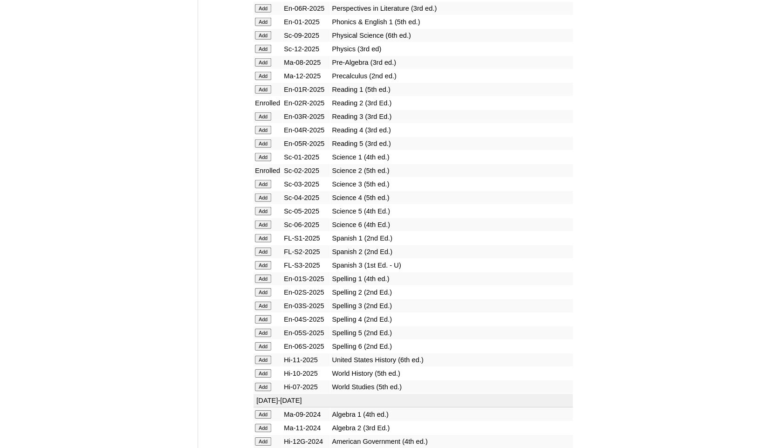
click at [260, 297] on input "Add" at bounding box center [263, 292] width 16 height 8
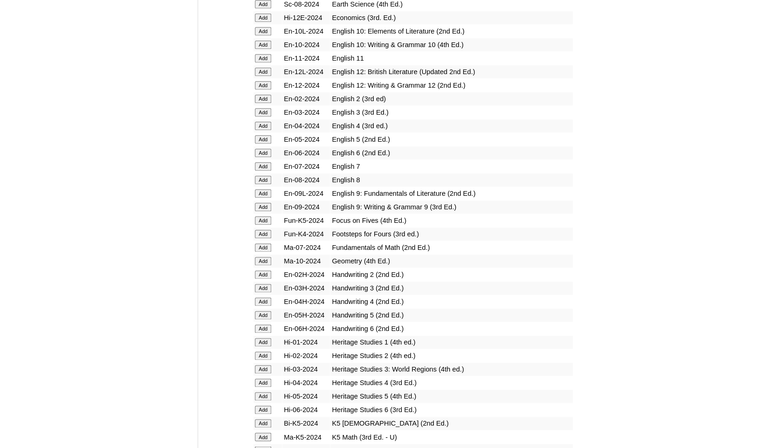
scroll to position [1900, 0]
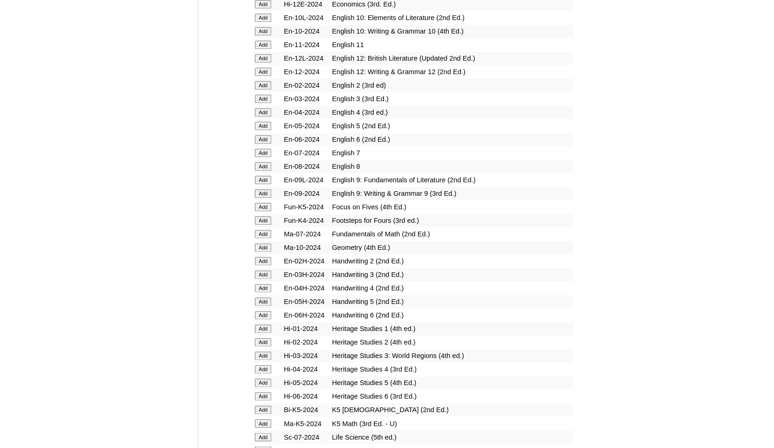
click at [259, 265] on input "Add" at bounding box center [263, 261] width 16 height 8
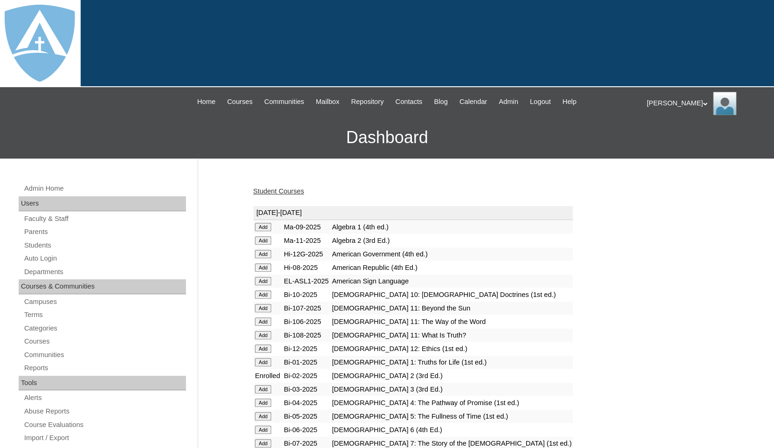
click at [282, 192] on link "Student Courses" at bounding box center [278, 190] width 51 height 7
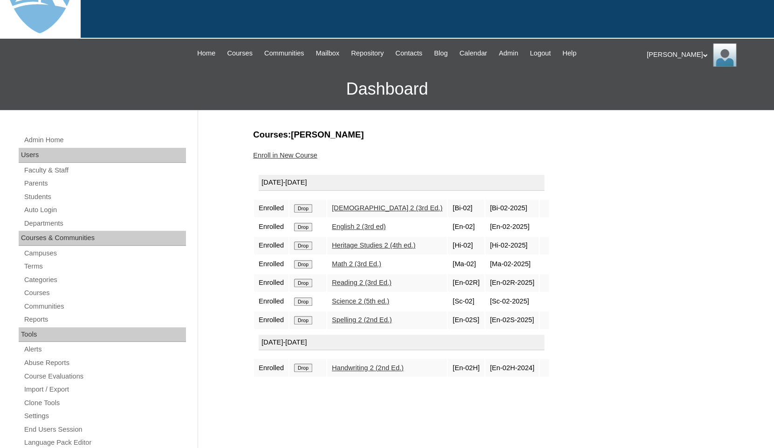
scroll to position [51, 0]
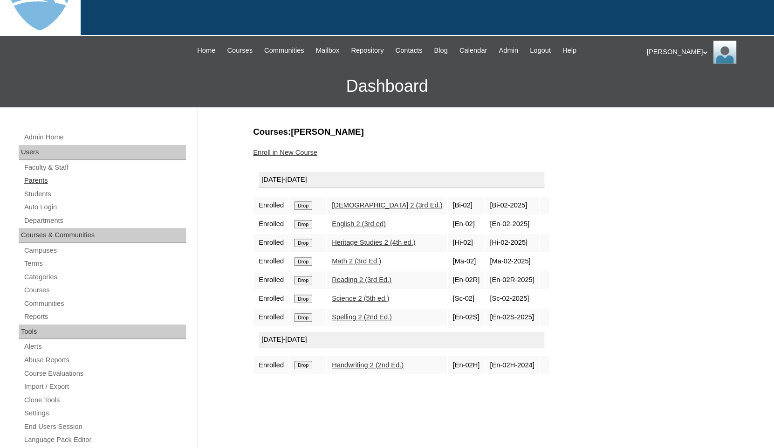
click at [44, 181] on link "Parents" at bounding box center [104, 181] width 163 height 12
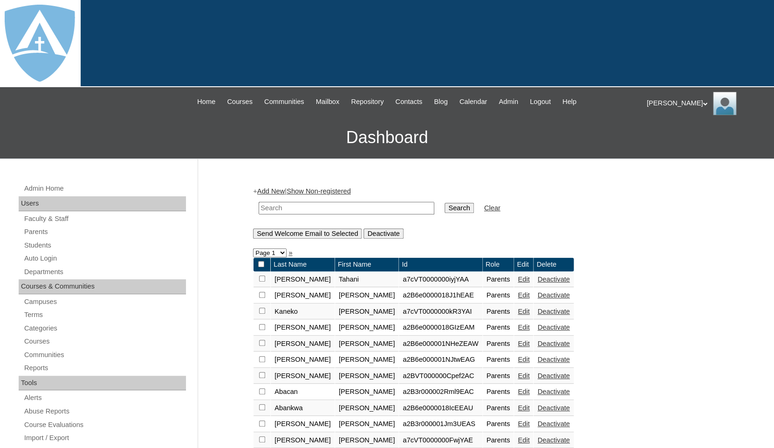
click at [279, 191] on link "Add New" at bounding box center [271, 190] width 28 height 7
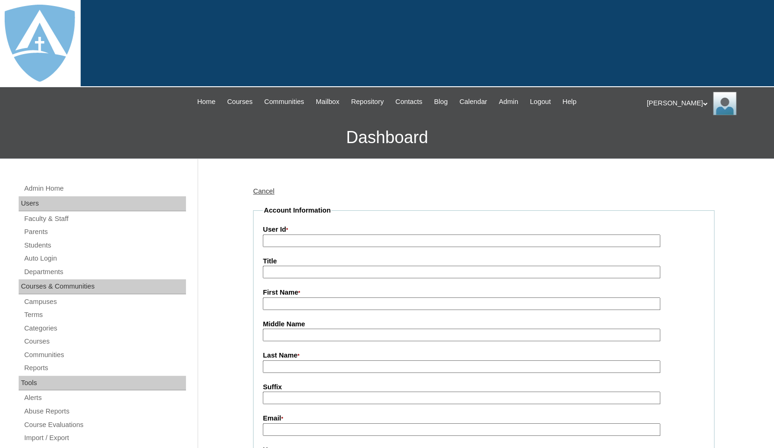
type input "tlambert"
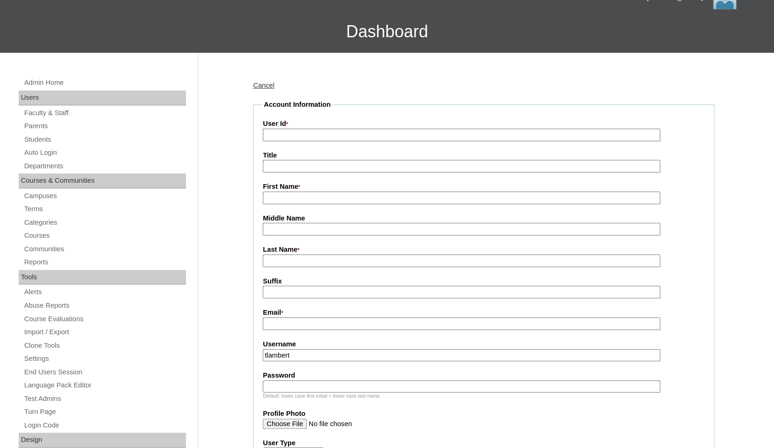
click at [313, 197] on input "First Name *" at bounding box center [462, 198] width 398 height 13
paste input "Brook Crouchet"
drag, startPoint x: 288, startPoint y: 195, endPoint x: 388, endPoint y: 202, distance: 100.5
click at [388, 202] on input "Brook Crouchet" at bounding box center [462, 198] width 398 height 13
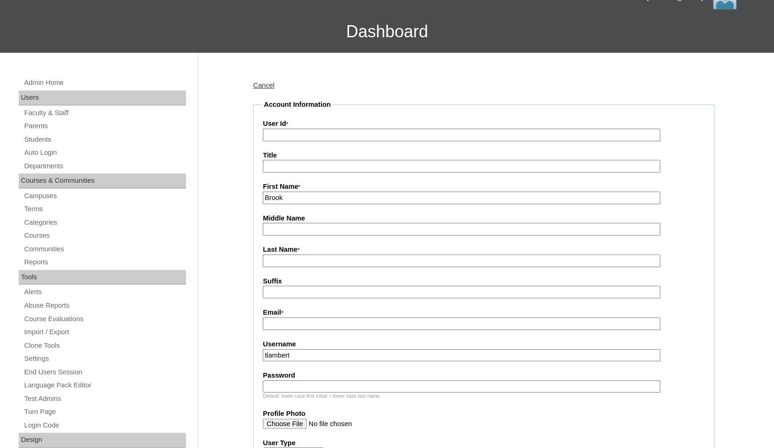
type input "Brook"
click at [347, 262] on input "Last Name *" at bounding box center [462, 261] width 398 height 13
paste input "Crouchet"
type input "Crouchet"
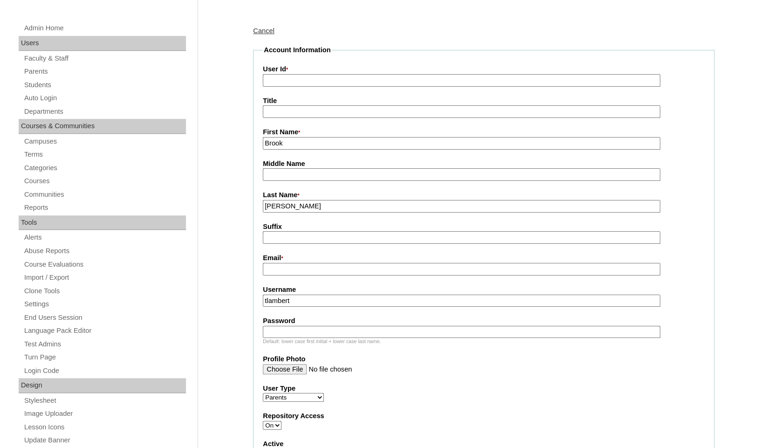
scroll to position [185, 0]
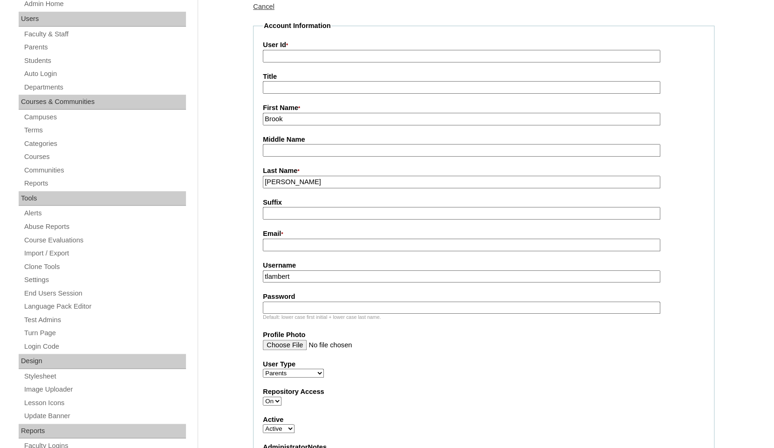
click at [288, 243] on input "Email *" at bounding box center [462, 245] width 398 height 13
paste input "brookriegel98@gmail.com"
type input "brookriegel98@gmail.com"
click at [315, 278] on input "tlambert" at bounding box center [462, 276] width 398 height 13
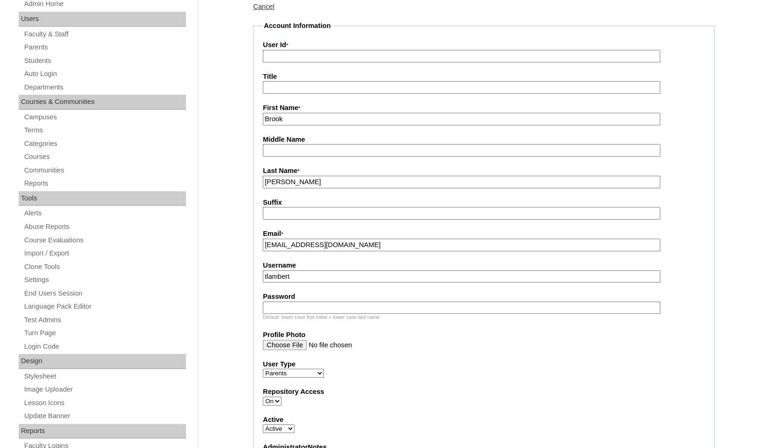
click at [315, 278] on input "tlambert" at bounding box center [462, 276] width 398 height 13
paste input "brookriegel98@gmail.com"
type input "brookriegel98@gmail.com"
click at [309, 308] on input "Password" at bounding box center [462, 308] width 398 height 13
paste input "brookriegel98@gmail.com"
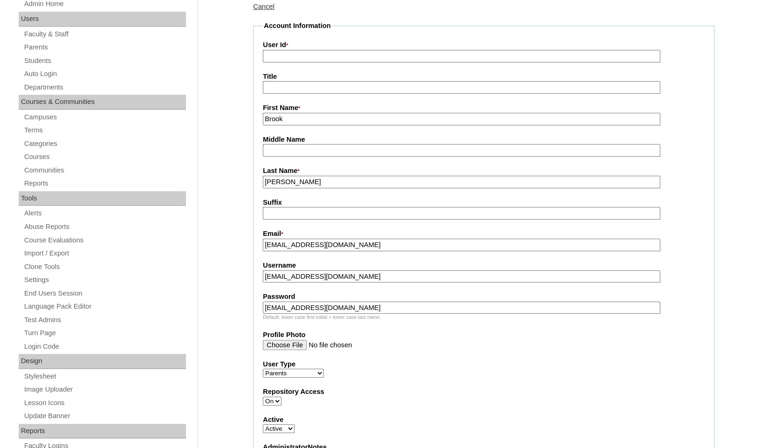
type input "brookriegel98@gmail.com"
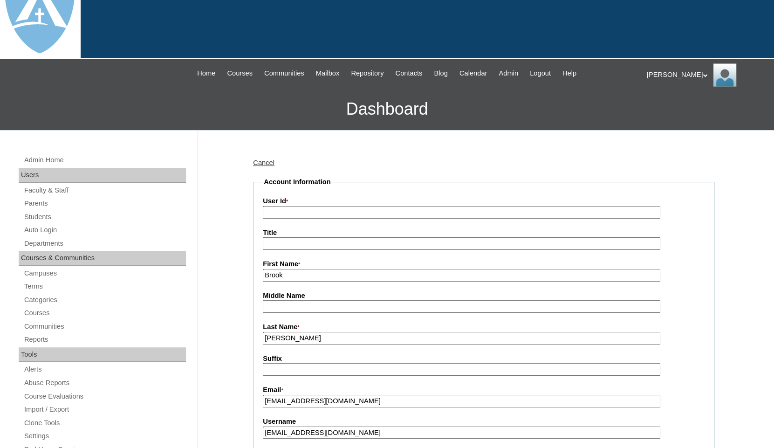
scroll to position [0, 0]
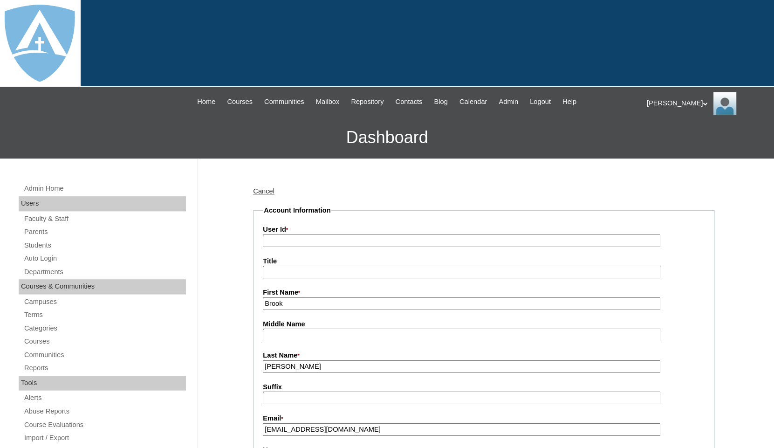
click at [286, 235] on input "User Id *" at bounding box center [462, 241] width 398 height 13
paste input "a7cVT0000000rqjYAA"
type input "a7cVT0000000rqjYAA"
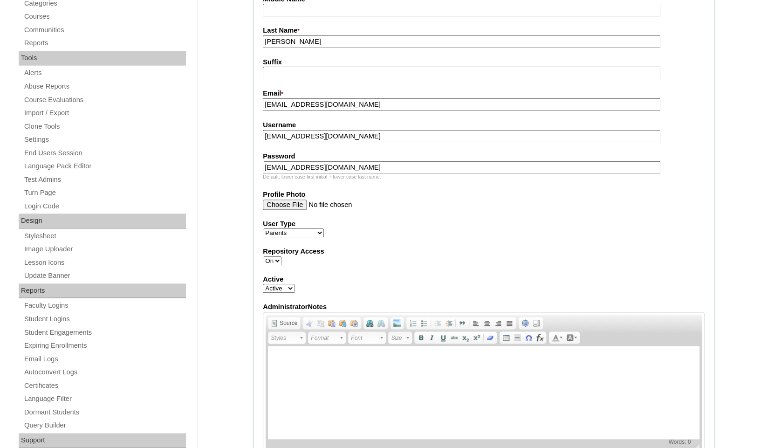
scroll to position [866, 0]
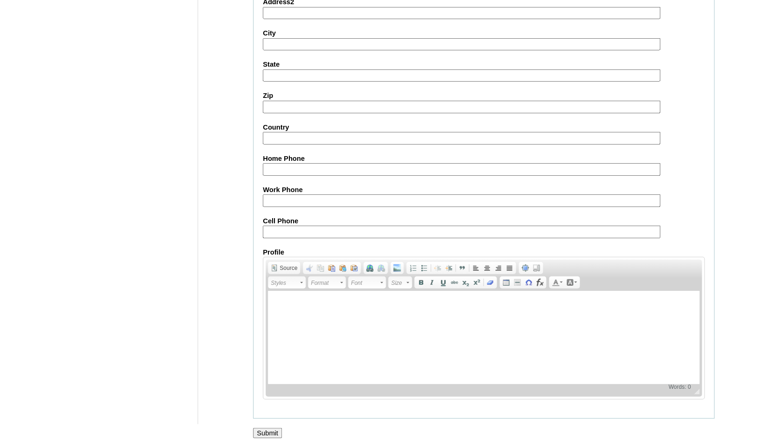
click at [265, 437] on input "Submit" at bounding box center [267, 433] width 29 height 10
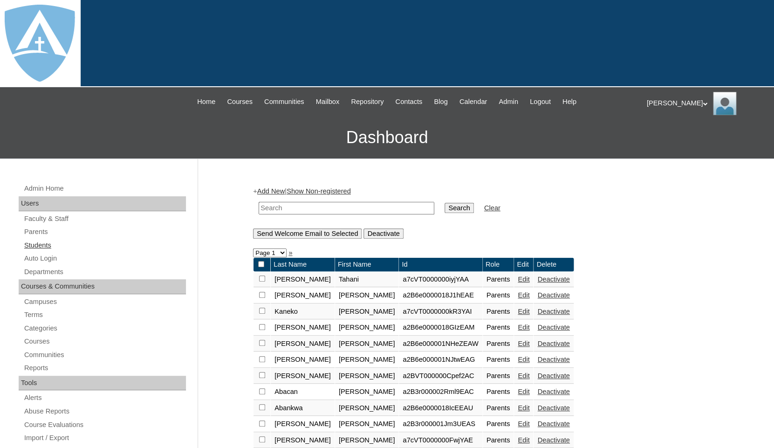
click at [41, 247] on link "Students" at bounding box center [104, 246] width 163 height 12
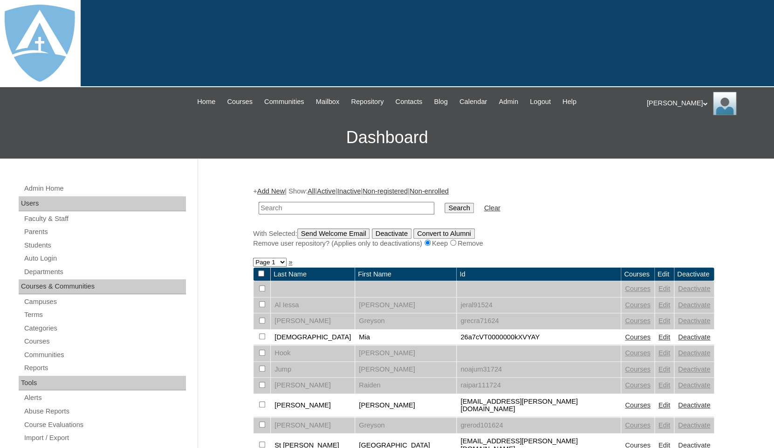
click at [269, 191] on link "Add New" at bounding box center [271, 190] width 28 height 7
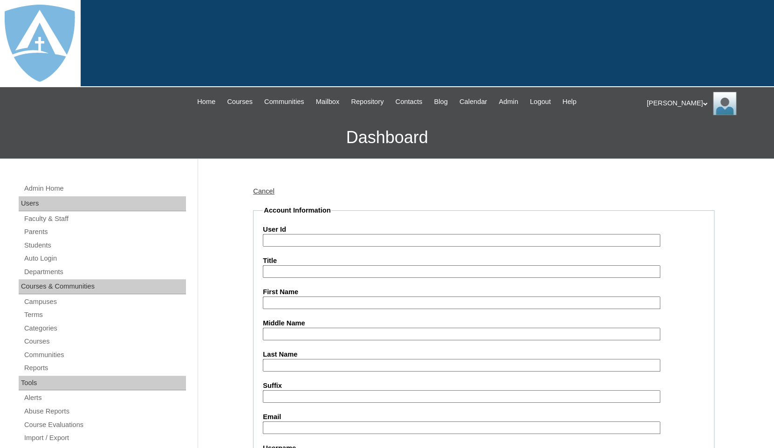
type input "tlambert"
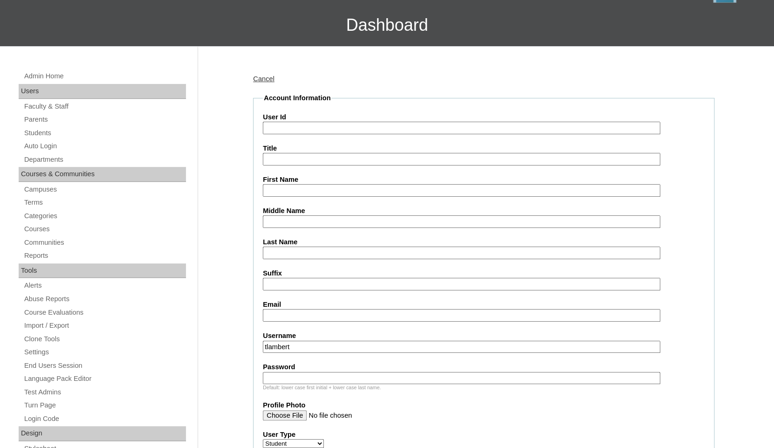
scroll to position [186, 0]
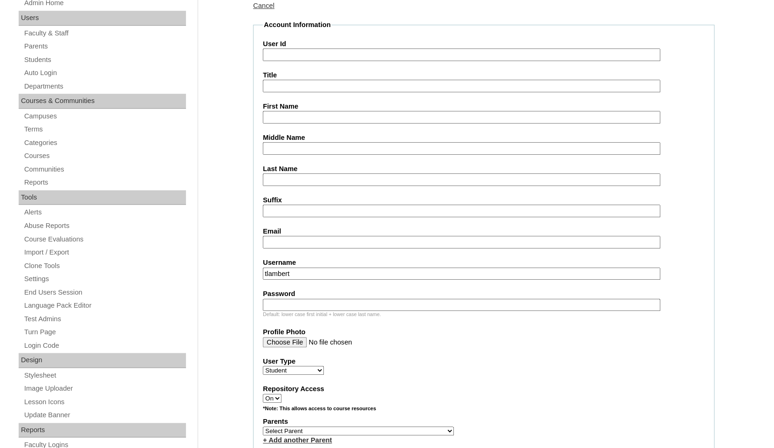
click at [282, 111] on input "First Name" at bounding box center [462, 117] width 398 height 13
paste input "Ashton Riegel"
drag, startPoint x: 290, startPoint y: 116, endPoint x: 323, endPoint y: 117, distance: 33.1
click at [324, 117] on input "Ashton Riegel" at bounding box center [462, 117] width 398 height 13
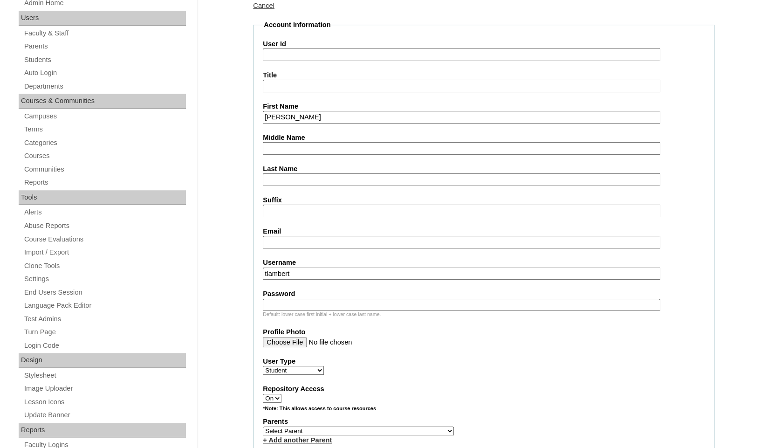
type input "Ashton"
click at [286, 173] on input "Last Name" at bounding box center [462, 179] width 398 height 13
paste input "[PERSON_NAME]"
type input "[PERSON_NAME]"
click at [293, 244] on input "Email" at bounding box center [462, 242] width 398 height 13
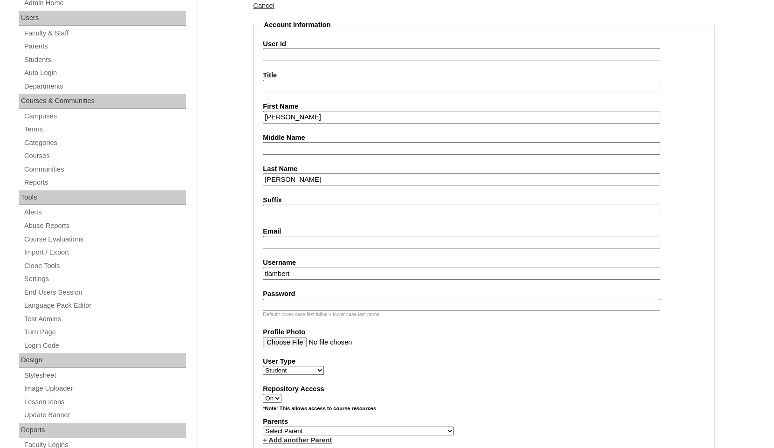
paste input "brookriegel98@gmail.com"
type input "brookriegel98@gmail.com"
click at [316, 271] on input "tlambert" at bounding box center [462, 274] width 398 height 13
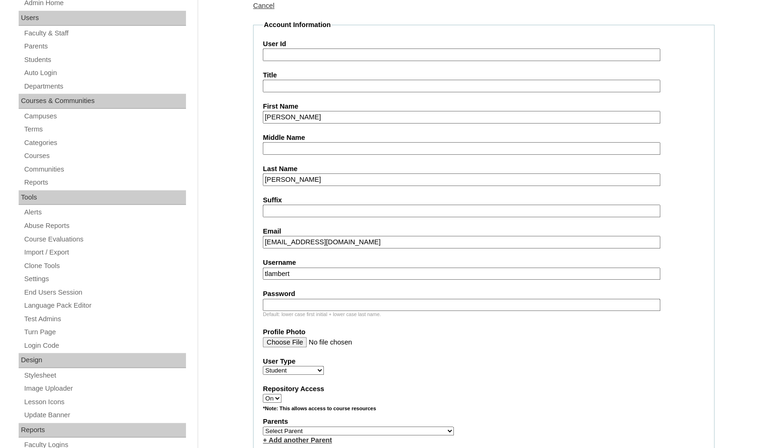
paste input "ashton.riegel@enlightiumstudent.com"
type input "ashton.riegel@enlightiumstudent.com"
click at [302, 304] on input "Password" at bounding box center [462, 305] width 398 height 13
paste input "ashton.riegel@enlightiumstudent.com"
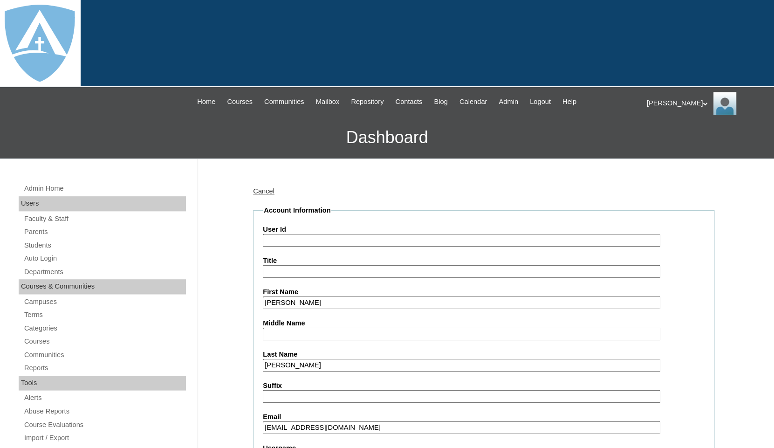
type input "ashton.riegel@enlightiumstudent.com"
click at [306, 236] on input "User Id" at bounding box center [462, 240] width 398 height 13
paste input "ashton.riegel@enlightiumstudent.com"
type input "26ashton.riegel@enlightiumstudent.com"
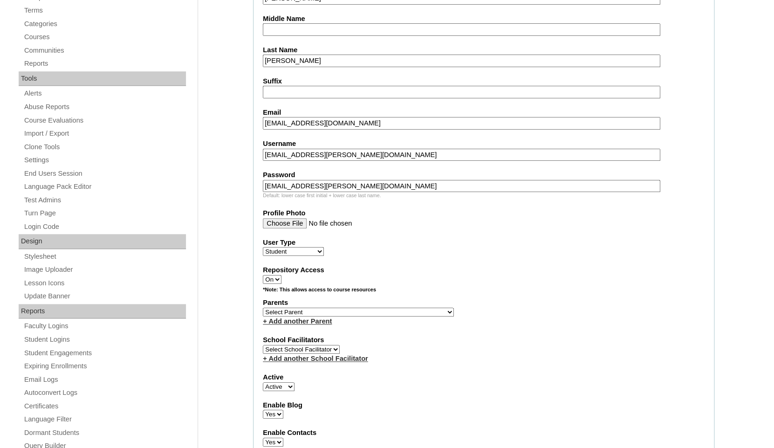
scroll to position [307, 0]
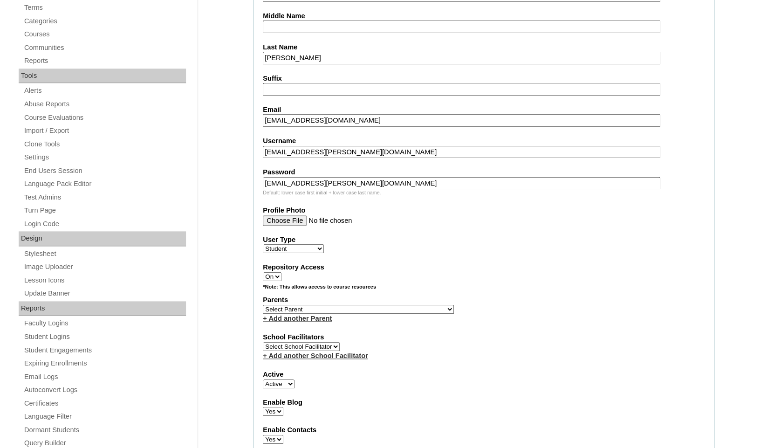
click at [263, 305] on select "Select Parent Abbas, Tahani Garcia, Rosa Kaneko, Chad Labourdette, Jessica Nich…" at bounding box center [358, 309] width 191 height 9
select select "101642"
click option "Crouchet, Brook" at bounding box center [0, 0] width 0 height 0
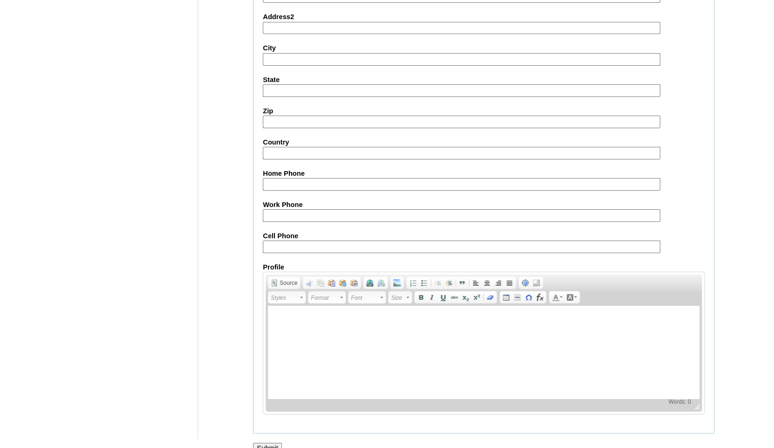
scroll to position [1033, 0]
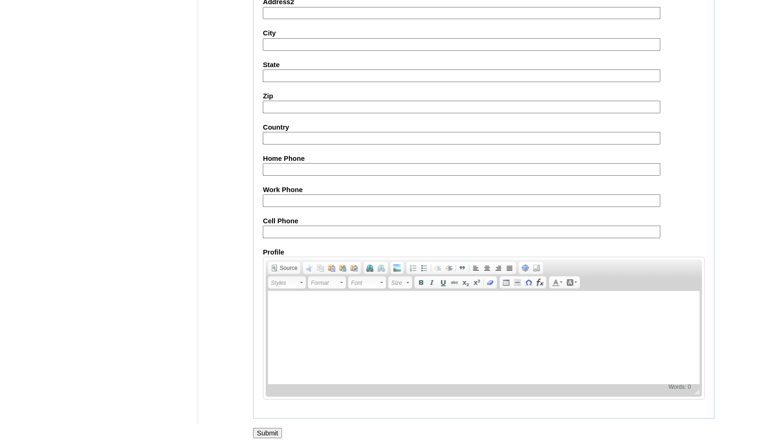
click at [265, 434] on input "Submit" at bounding box center [267, 433] width 29 height 10
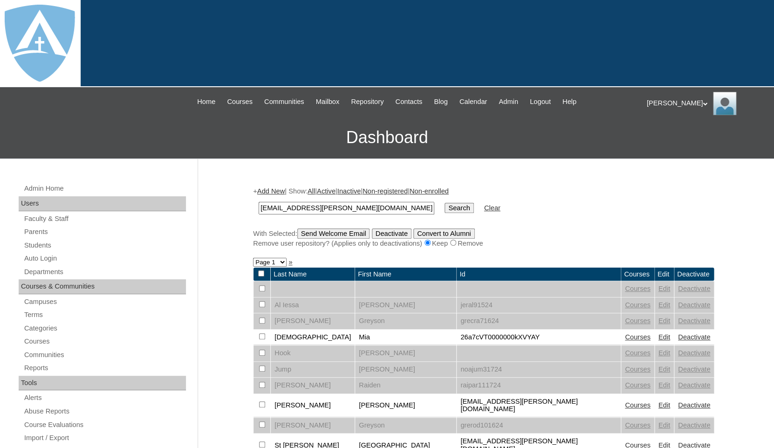
type input "[EMAIL_ADDRESS][PERSON_NAME][DOMAIN_NAME]"
click at [445, 203] on input "Search" at bounding box center [459, 208] width 29 height 10
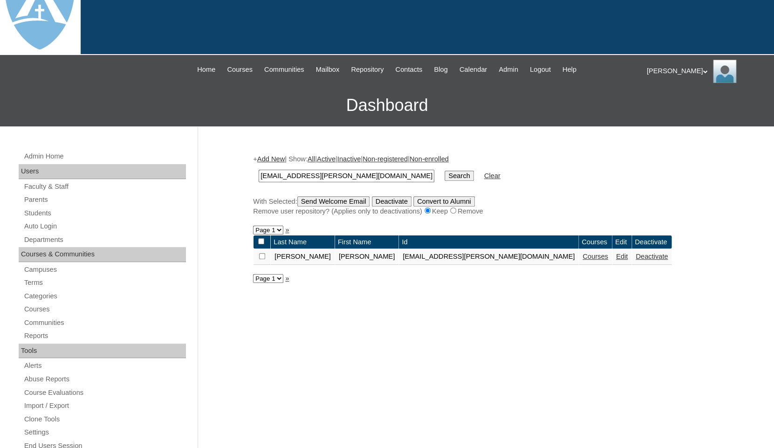
scroll to position [42, 0]
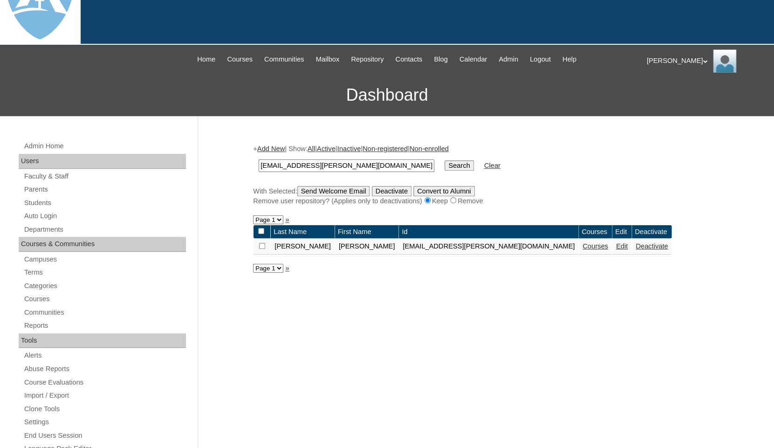
click at [583, 249] on link "Courses" at bounding box center [596, 245] width 26 height 7
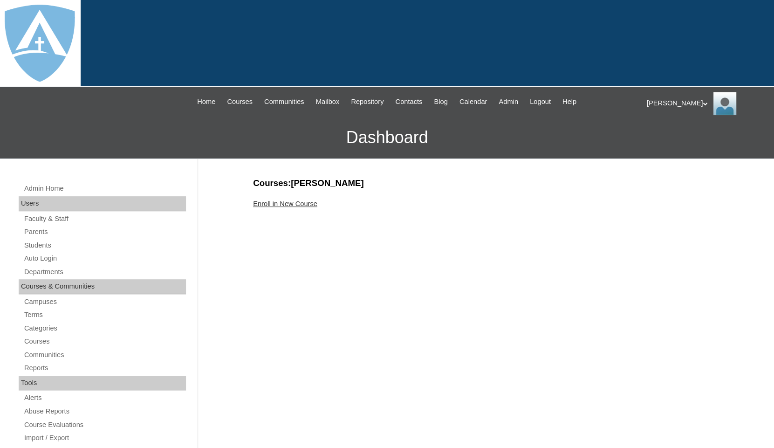
click at [282, 201] on link "Enroll in New Course" at bounding box center [285, 203] width 64 height 7
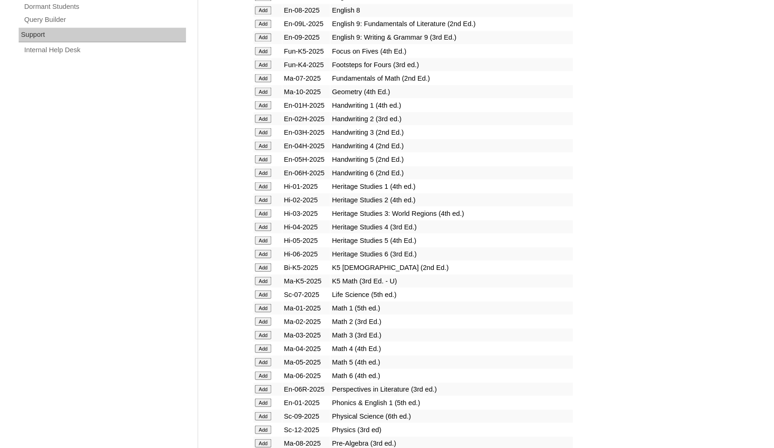
scroll to position [732, 0]
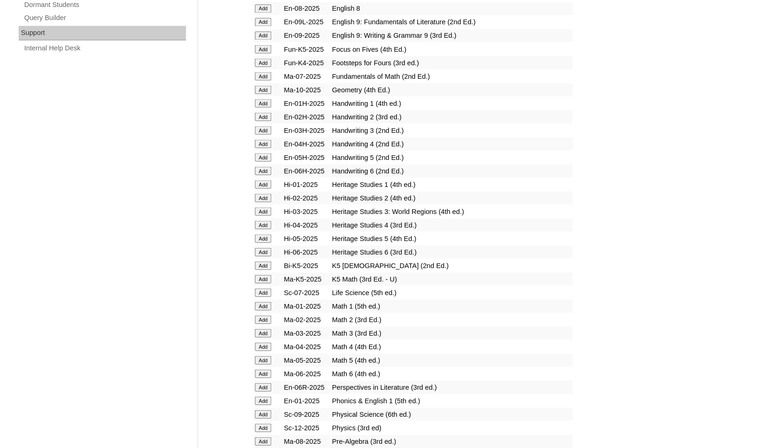
click at [262, 269] on input "Add" at bounding box center [263, 265] width 16 height 8
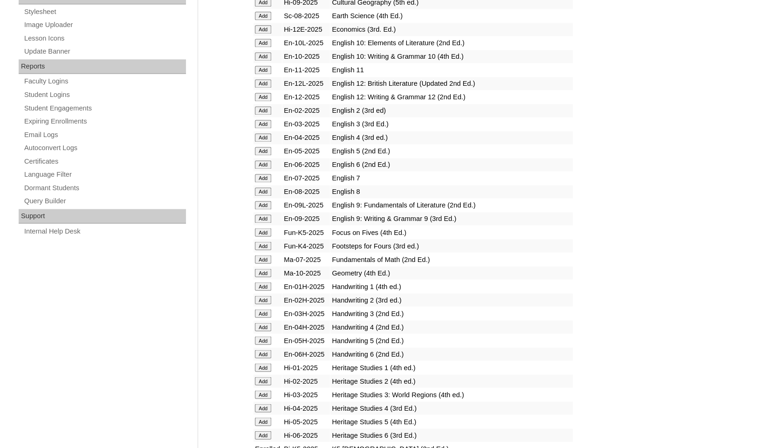
scroll to position [567, 0]
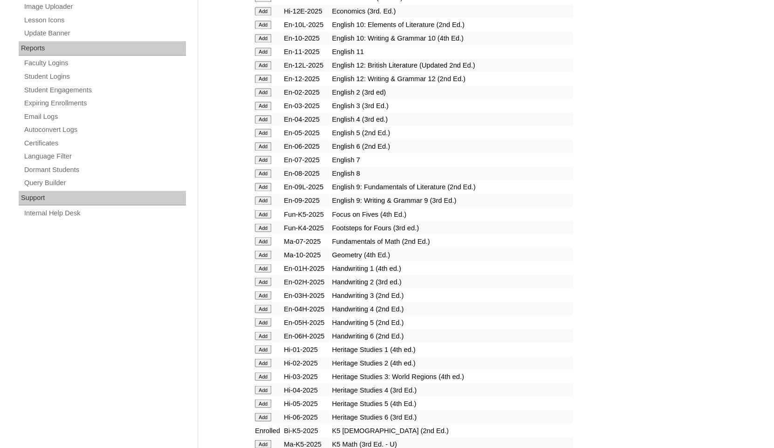
click at [266, 218] on input "Add" at bounding box center [263, 214] width 16 height 8
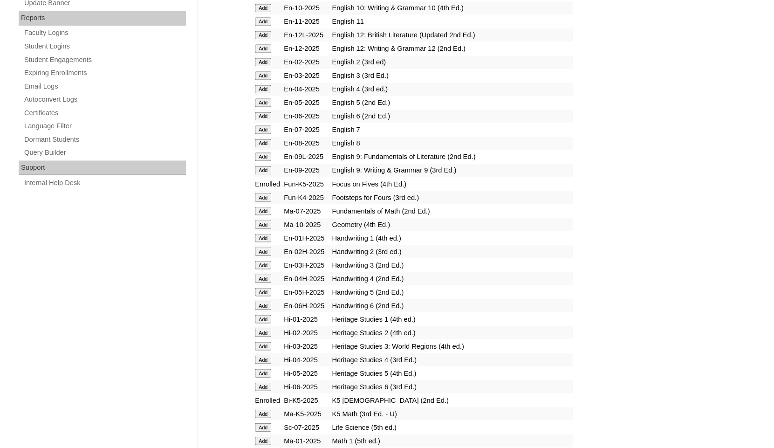
scroll to position [710, 0]
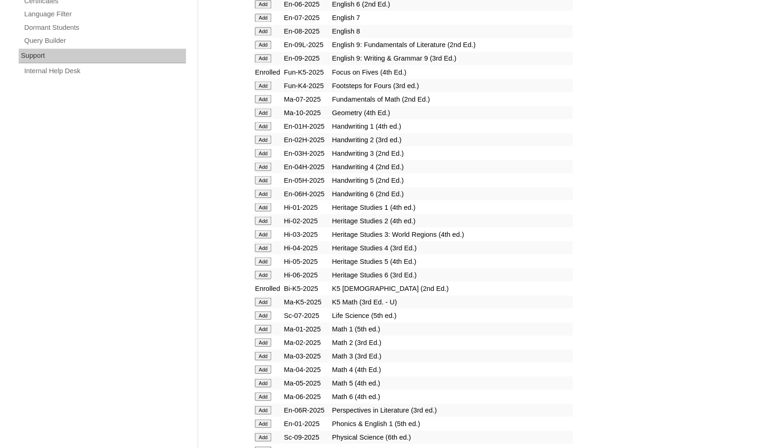
click at [265, 306] on input "Add" at bounding box center [263, 301] width 16 height 8
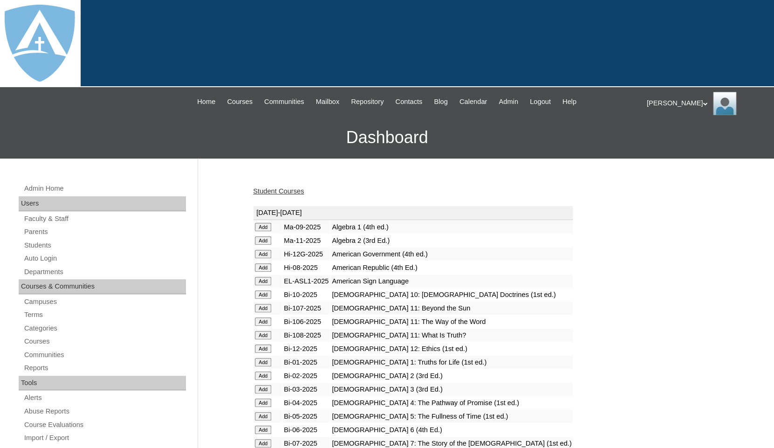
click at [282, 192] on link "Student Courses" at bounding box center [278, 190] width 51 height 7
